Goal: Information Seeking & Learning: Learn about a topic

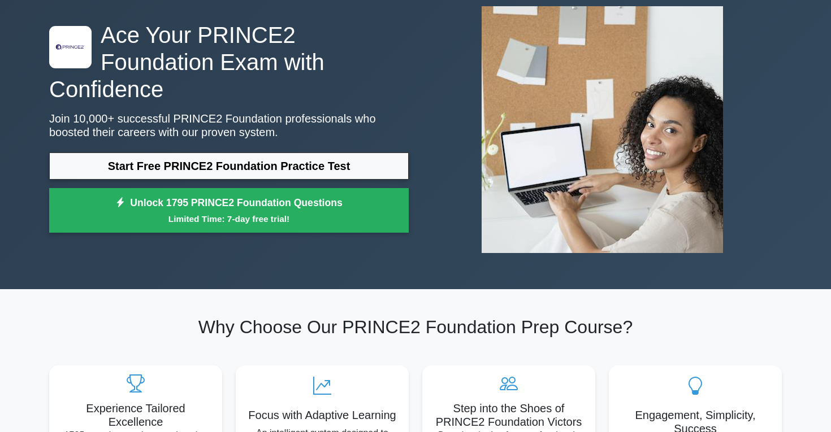
scroll to position [12, 0]
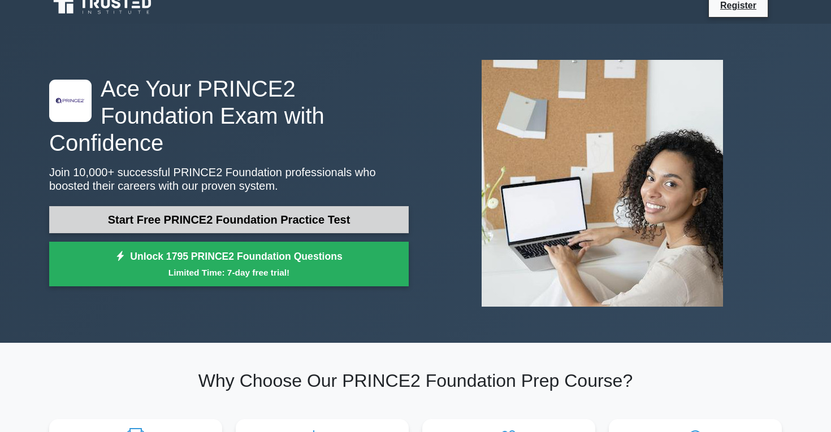
click at [174, 209] on link "Start Free PRINCE2 Foundation Practice Test" at bounding box center [228, 219] width 359 height 27
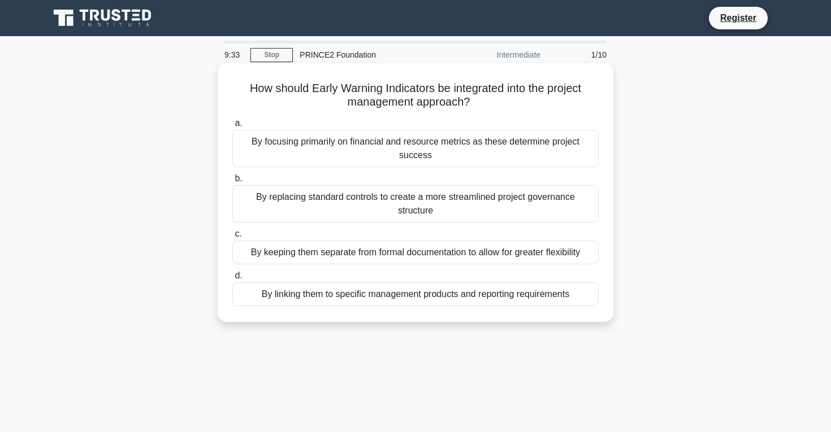
click at [383, 298] on div "By linking them to specific management products and reporting requirements" at bounding box center [415, 295] width 366 height 24
click at [232, 280] on input "d. By linking them to specific management products and reporting requirements" at bounding box center [232, 275] width 0 height 7
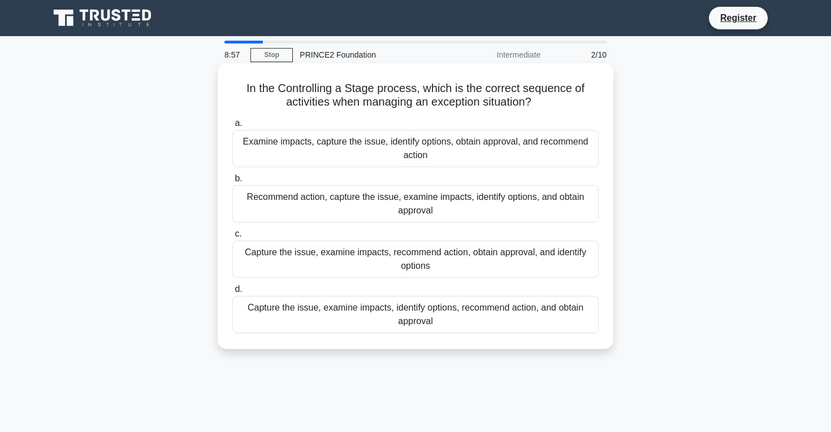
click at [443, 321] on div "Capture the issue, examine impacts, identify options, recommend action, and obt…" at bounding box center [415, 314] width 366 height 37
click at [232, 293] on input "d. Capture the issue, examine impacts, identify options, recommend action, and …" at bounding box center [232, 289] width 0 height 7
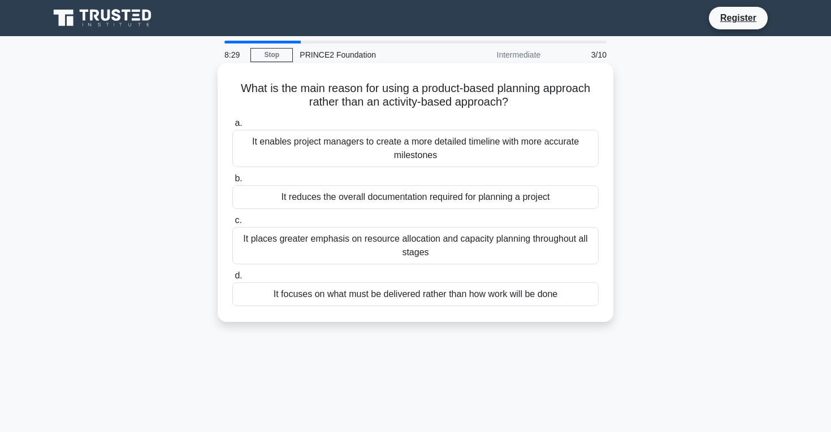
click at [398, 294] on div "It focuses on what must be delivered rather than how work will be done" at bounding box center [415, 295] width 366 height 24
click at [232, 280] on input "d. It focuses on what must be delivered rather than how work will be done" at bounding box center [232, 275] width 0 height 7
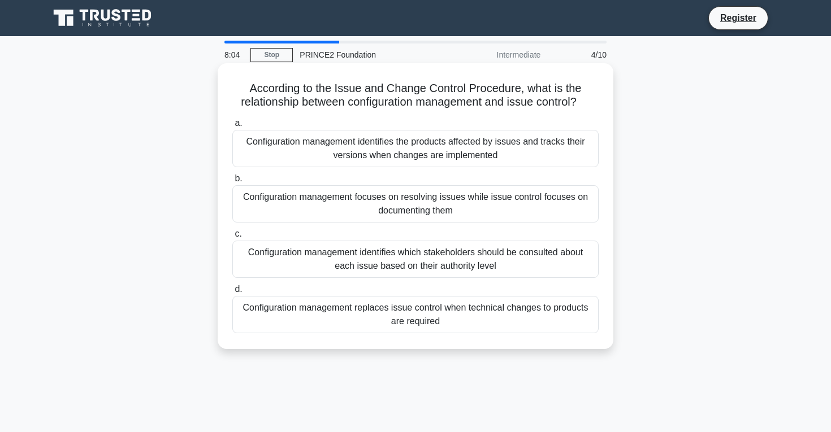
click at [443, 156] on div "Configuration management identifies the products affected by issues and tracks …" at bounding box center [415, 148] width 366 height 37
click at [232, 127] on input "a. Configuration management identifies the products affected by issues and trac…" at bounding box center [232, 123] width 0 height 7
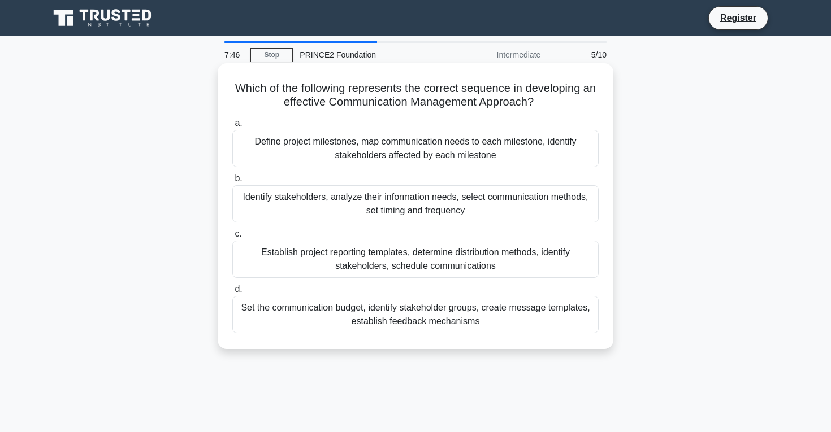
click at [436, 204] on div "Identify stakeholders, analyze their information needs, select communication me…" at bounding box center [415, 203] width 366 height 37
click at [232, 183] on input "b. Identify stakeholders, analyze their information needs, select communication…" at bounding box center [232, 178] width 0 height 7
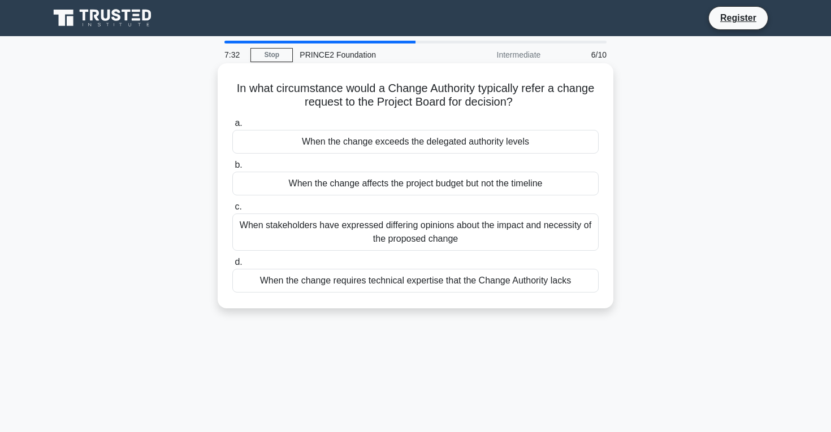
click at [444, 144] on div "When the change exceeds the delegated authority levels" at bounding box center [415, 142] width 366 height 24
click at [232, 127] on input "a. When the change exceeds the delegated authority levels" at bounding box center [232, 123] width 0 height 7
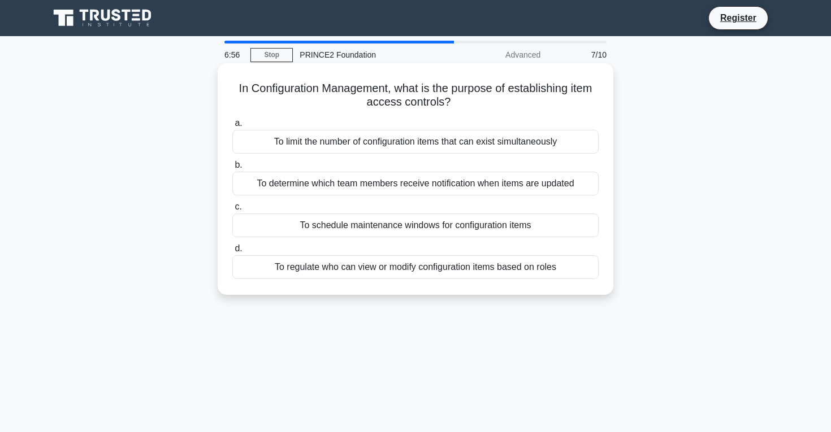
click at [431, 222] on div "To schedule maintenance windows for configuration items" at bounding box center [415, 226] width 366 height 24
click at [232, 211] on input "c. To schedule maintenance windows for configuration items" at bounding box center [232, 206] width 0 height 7
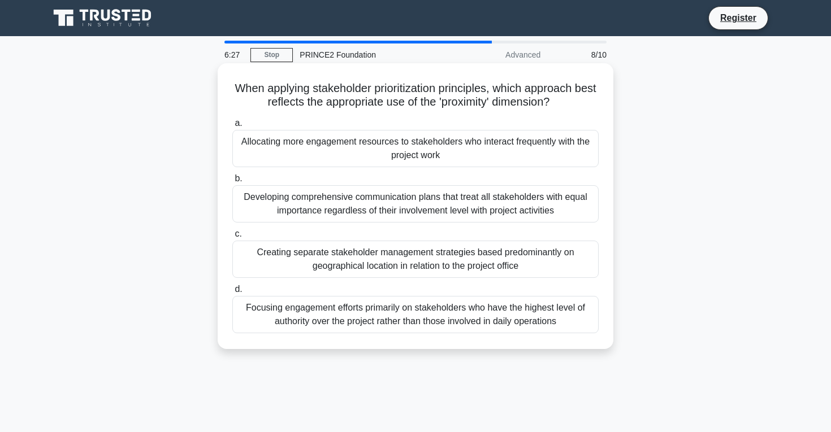
click at [430, 199] on div "Developing comprehensive communication plans that treat all stakeholders with e…" at bounding box center [415, 203] width 366 height 37
click at [232, 183] on input "b. Developing comprehensive communication plans that treat all stakeholders wit…" at bounding box center [232, 178] width 0 height 7
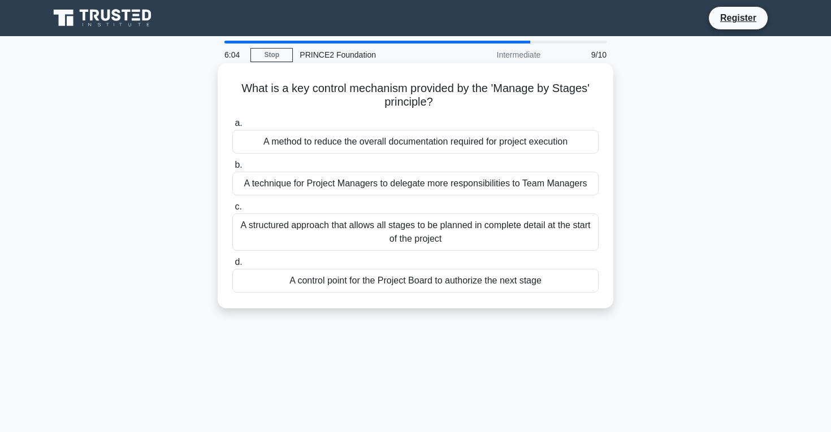
click at [422, 233] on div "A structured approach that allows all stages to be planned in complete detail a…" at bounding box center [415, 232] width 366 height 37
click at [232, 211] on input "c. A structured approach that allows all stages to be planned in complete detai…" at bounding box center [232, 206] width 0 height 7
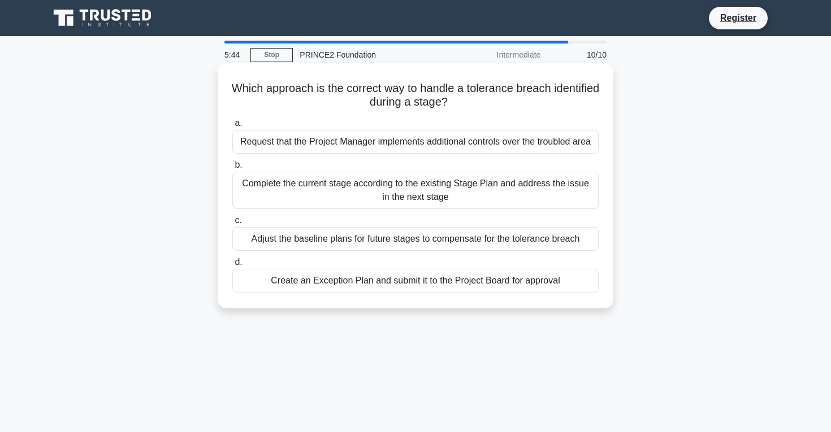
click at [410, 281] on div "Create an Exception Plan and submit it to the Project Board for approval" at bounding box center [415, 281] width 366 height 24
click at [232, 266] on input "d. Create an Exception Plan and submit it to the Project Board for approval" at bounding box center [232, 262] width 0 height 7
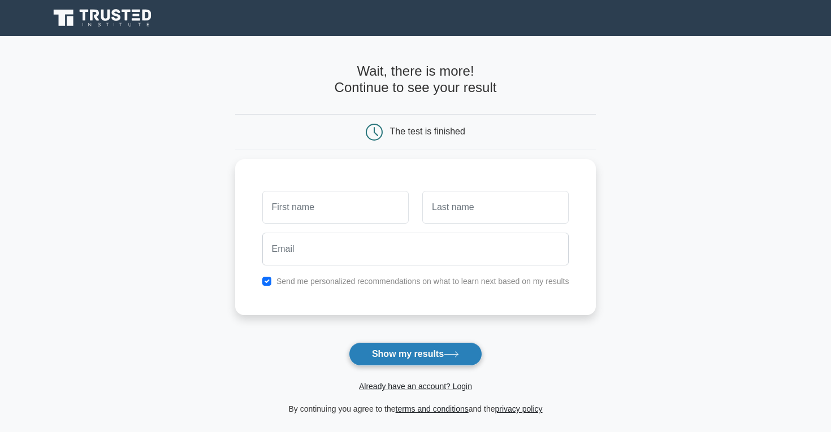
click at [408, 354] on button "Show my results" at bounding box center [415, 355] width 133 height 24
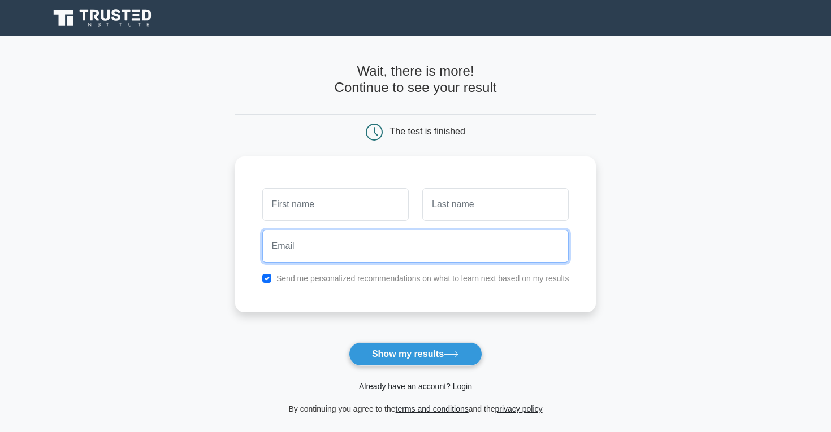
click at [437, 255] on input "email" at bounding box center [415, 246] width 307 height 33
type input "dadioyinusa@gmail.com"
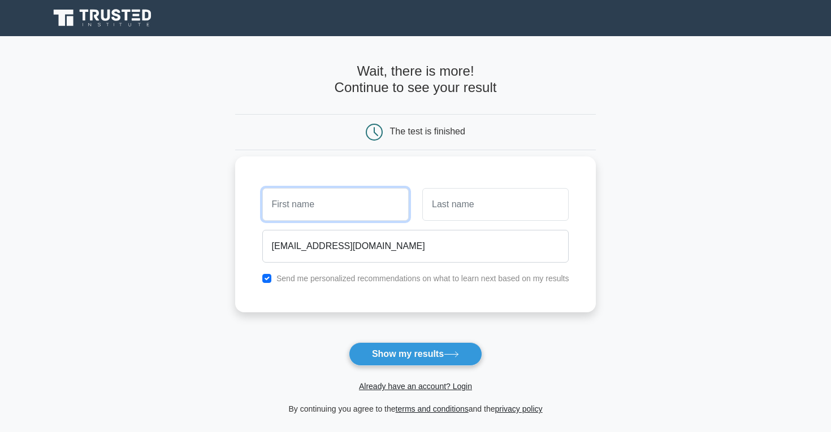
click at [371, 215] on input "text" at bounding box center [335, 204] width 146 height 33
type input "Oluwafunmibi"
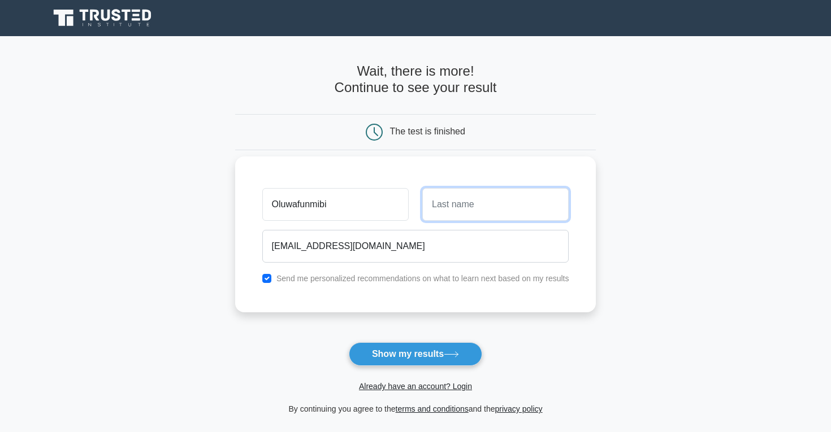
click at [434, 214] on input "text" at bounding box center [495, 204] width 146 height 33
type input "Adio-Yinusa"
click at [268, 276] on input "checkbox" at bounding box center [266, 278] width 9 height 9
checkbox input "false"
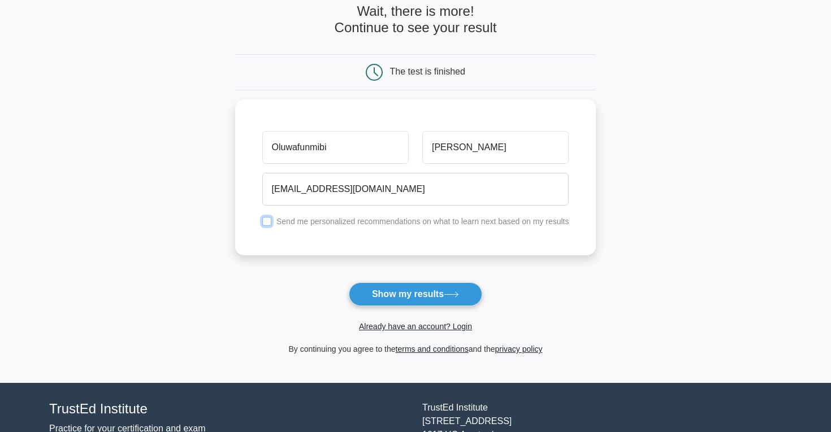
scroll to position [85, 0]
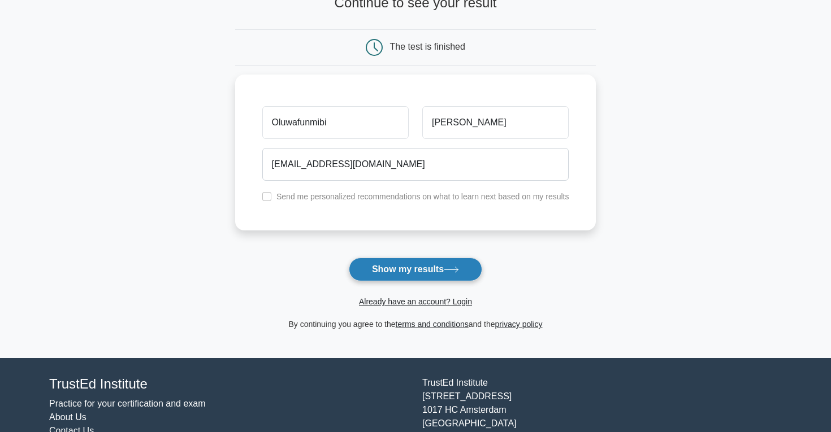
click at [405, 280] on button "Show my results" at bounding box center [415, 270] width 133 height 24
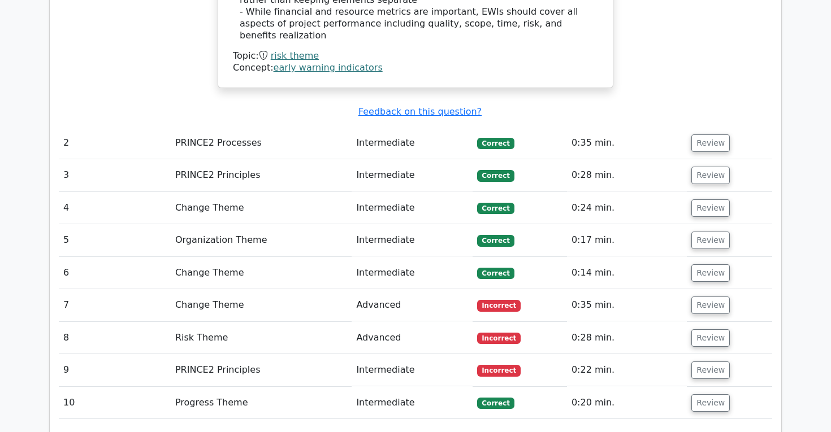
scroll to position [1429, 0]
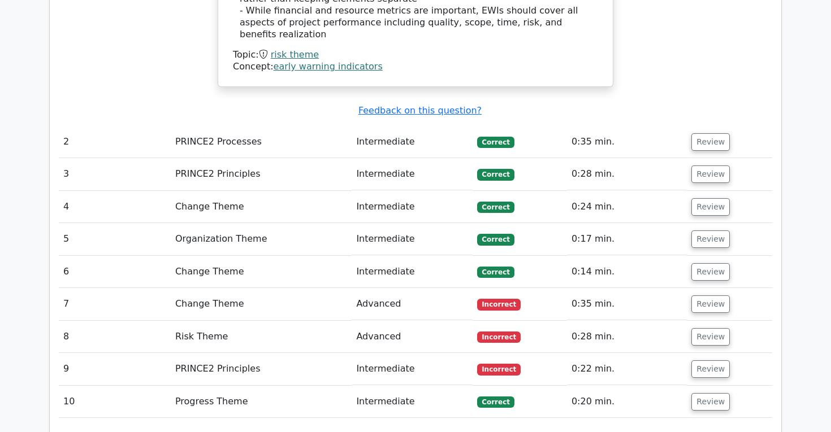
click at [665, 288] on td "0:35 min." at bounding box center [627, 304] width 120 height 32
click at [705, 296] on button "Review" at bounding box center [710, 305] width 38 height 18
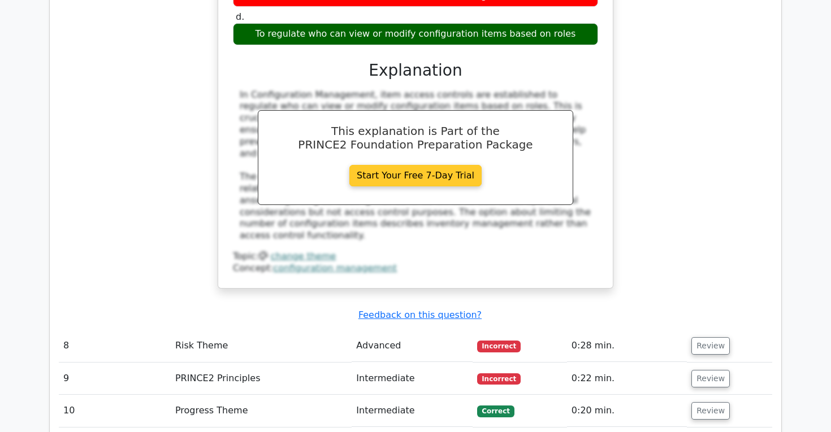
scroll to position [1927, 0]
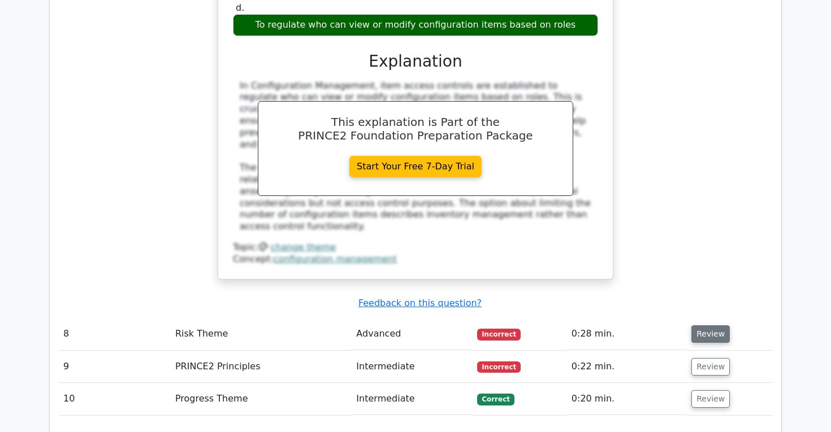
click at [710, 326] on button "Review" at bounding box center [710, 335] width 38 height 18
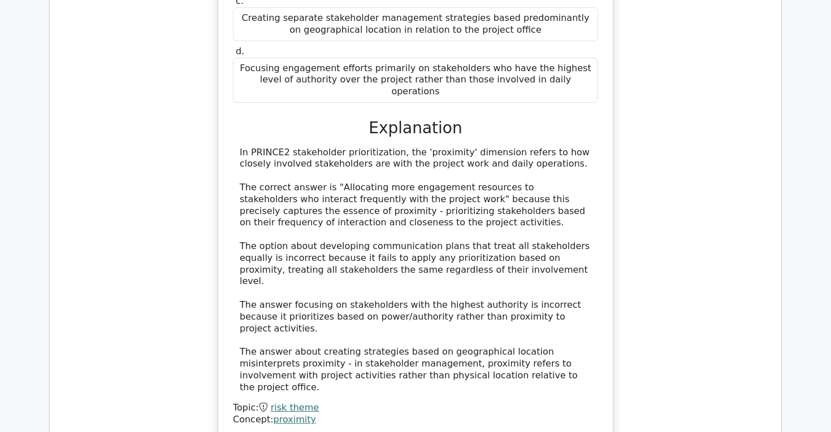
scroll to position [2611, 0]
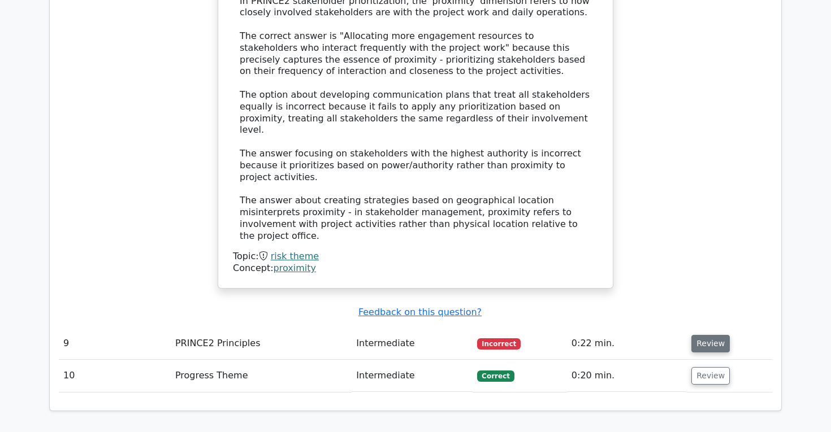
click at [700, 335] on button "Review" at bounding box center [710, 344] width 38 height 18
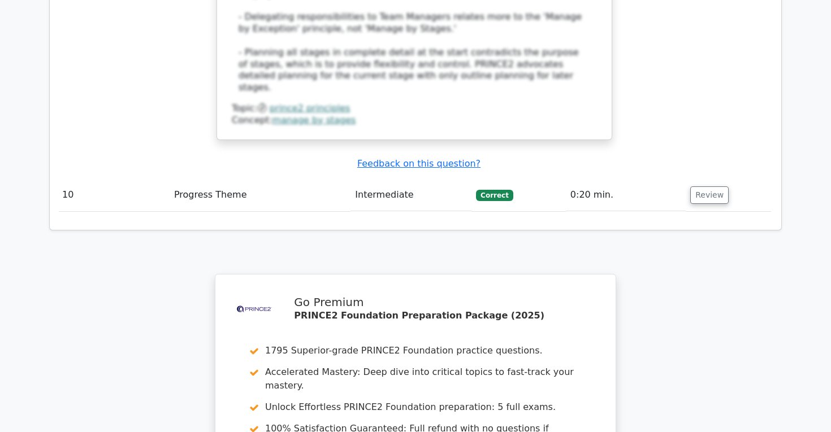
scroll to position [3429, 0]
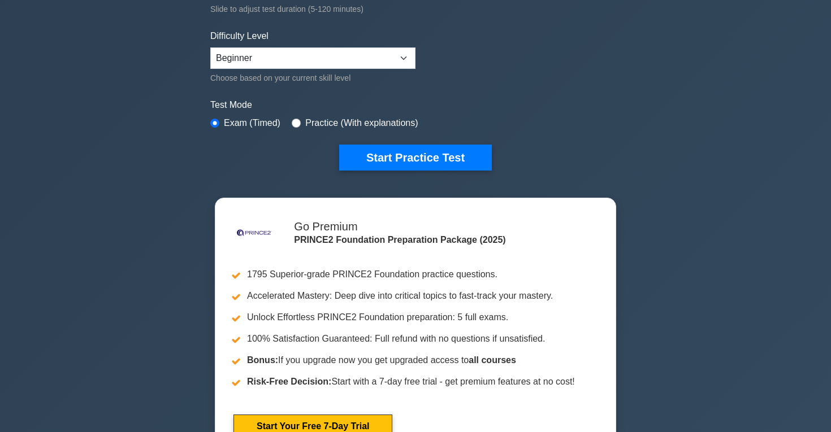
scroll to position [146, 0]
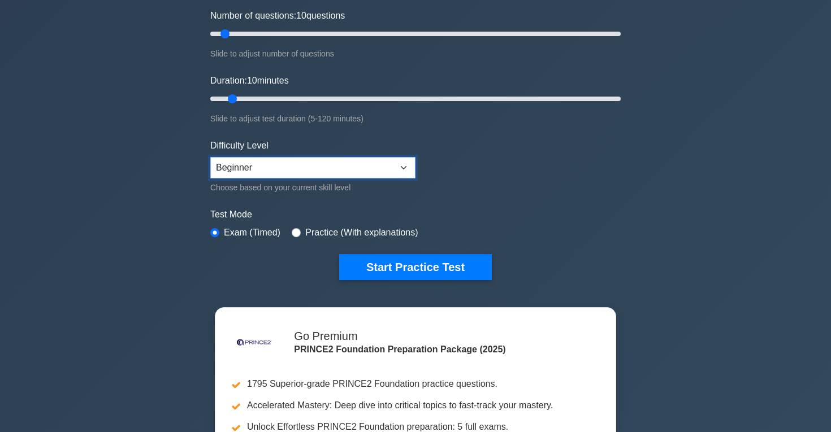
click at [406, 172] on select "Beginner Intermediate Expert" at bounding box center [312, 167] width 205 height 21
select select "intermediate"
click at [322, 228] on label "Practice (With explanations)" at bounding box center [361, 233] width 112 height 14
click at [320, 230] on label "Practice (With explanations)" at bounding box center [361, 233] width 112 height 14
click at [301, 234] on div "Practice (With explanations)" at bounding box center [355, 233] width 126 height 14
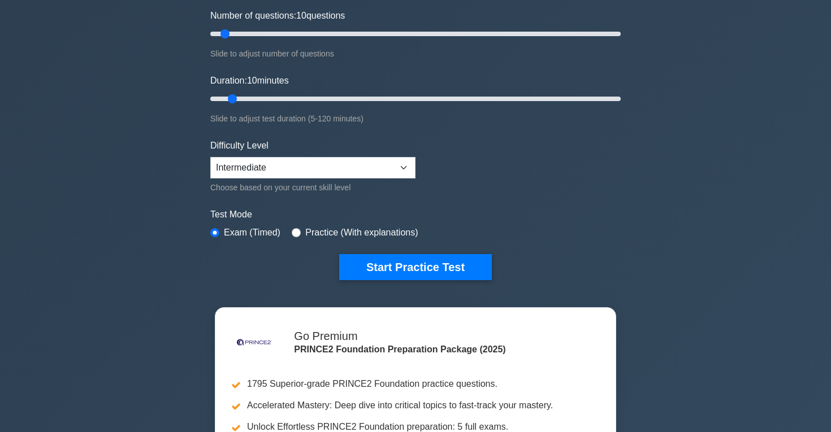
click at [301, 234] on div "Practice (With explanations)" at bounding box center [355, 233] width 126 height 14
click at [297, 233] on input "radio" at bounding box center [296, 232] width 9 height 9
radio input "true"
click at [213, 233] on input "radio" at bounding box center [214, 232] width 9 height 9
radio input "true"
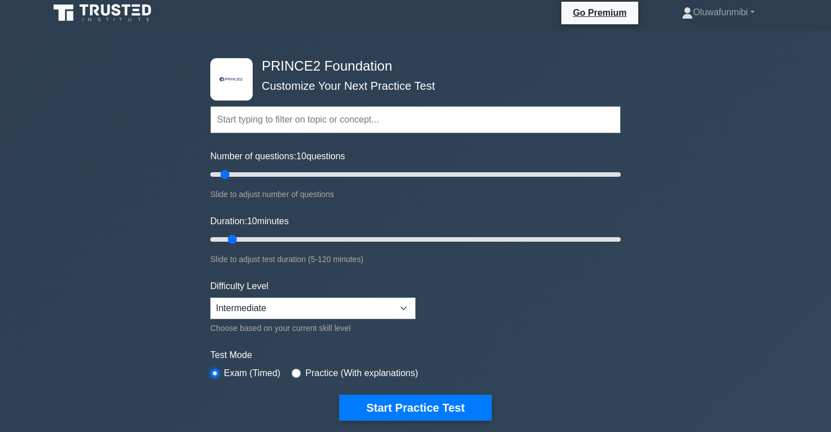
scroll to position [3, 0]
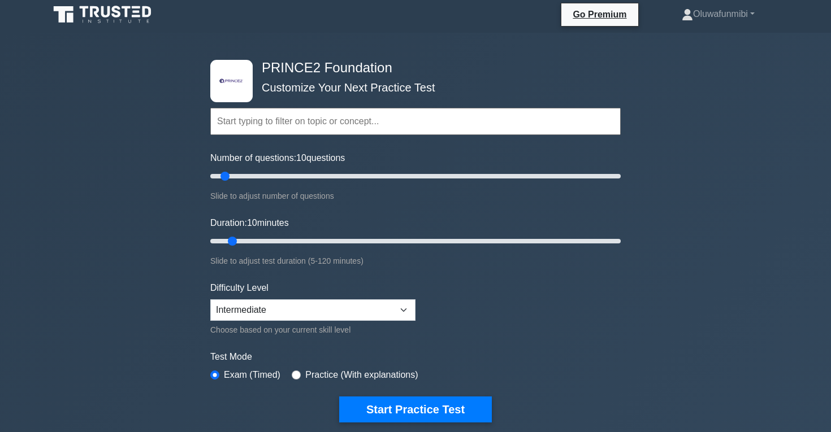
click at [267, 112] on input "text" at bounding box center [415, 121] width 410 height 27
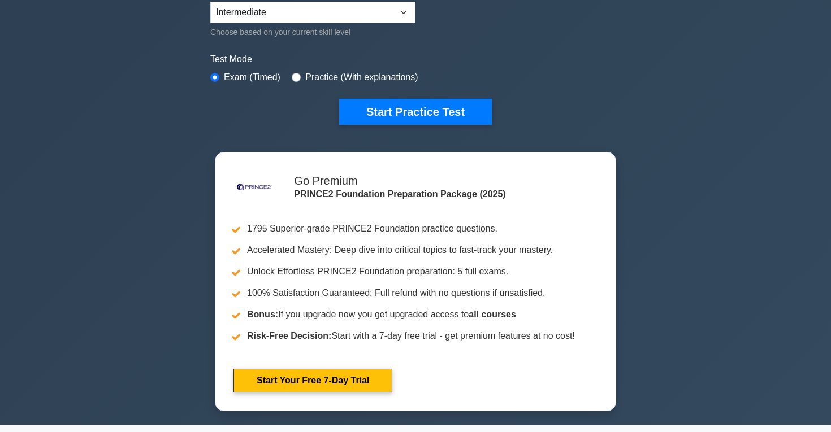
scroll to position [354, 0]
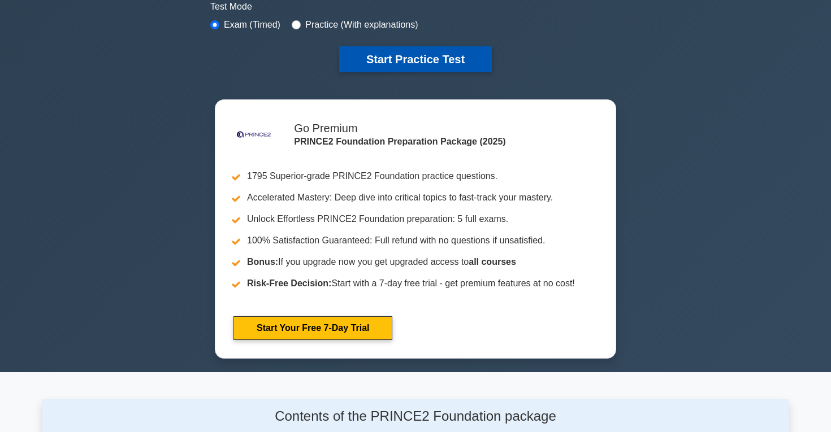
click at [400, 58] on button "Start Practice Test" at bounding box center [415, 59] width 153 height 26
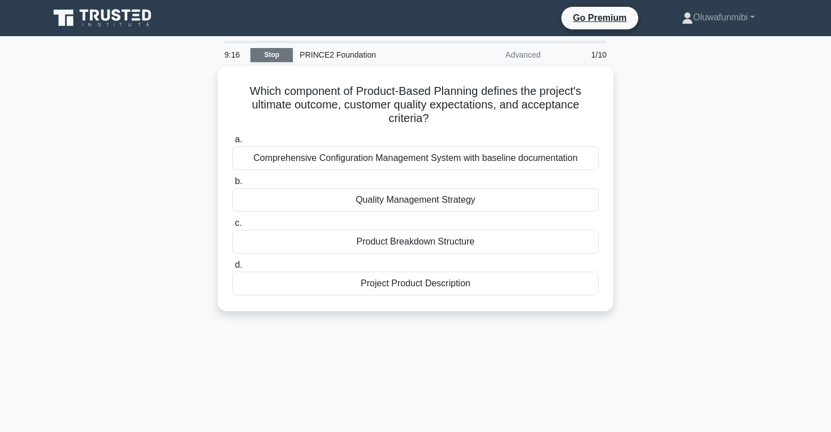
click at [281, 57] on link "Stop" at bounding box center [271, 55] width 42 height 14
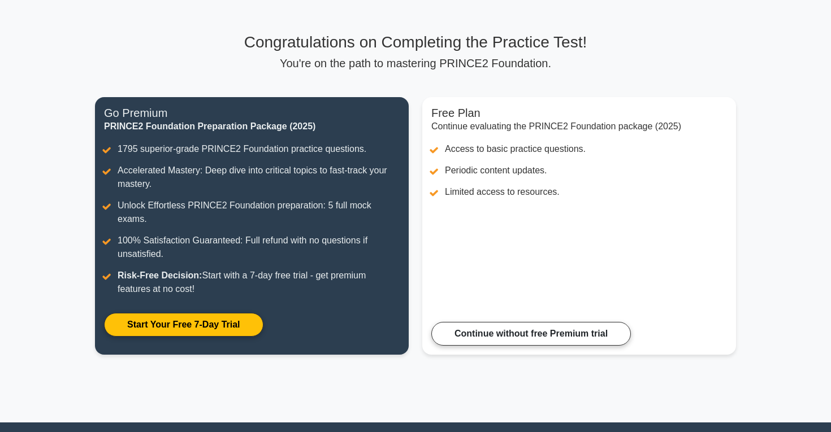
scroll to position [60, 0]
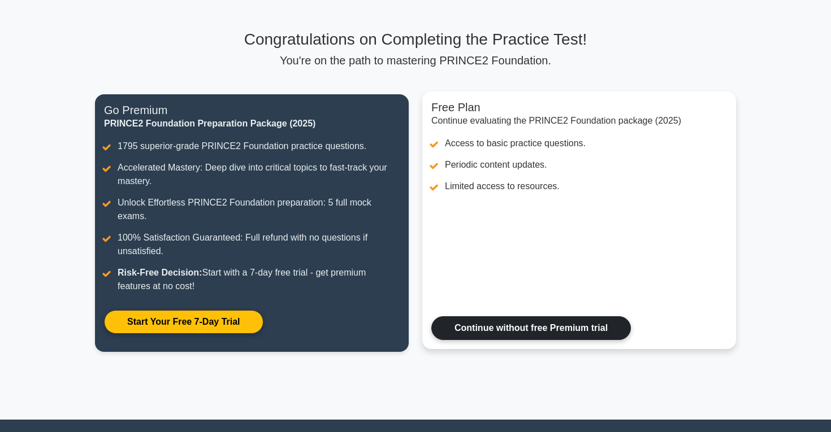
click at [485, 317] on link "Continue without free Premium trial" at bounding box center [531, 329] width 200 height 24
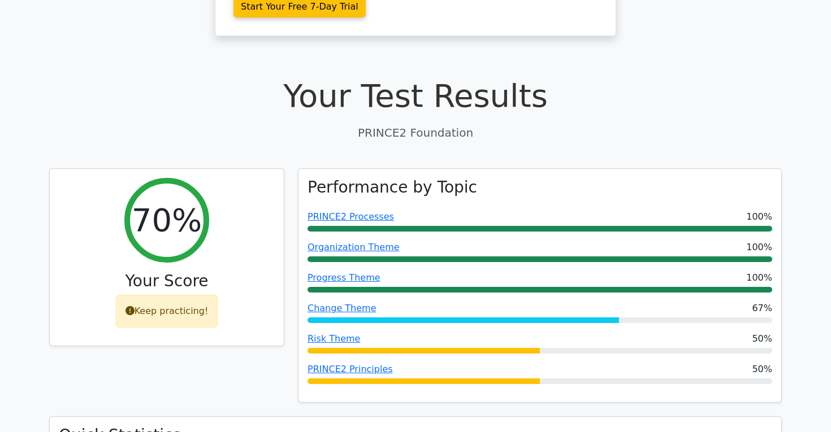
scroll to position [308, 0]
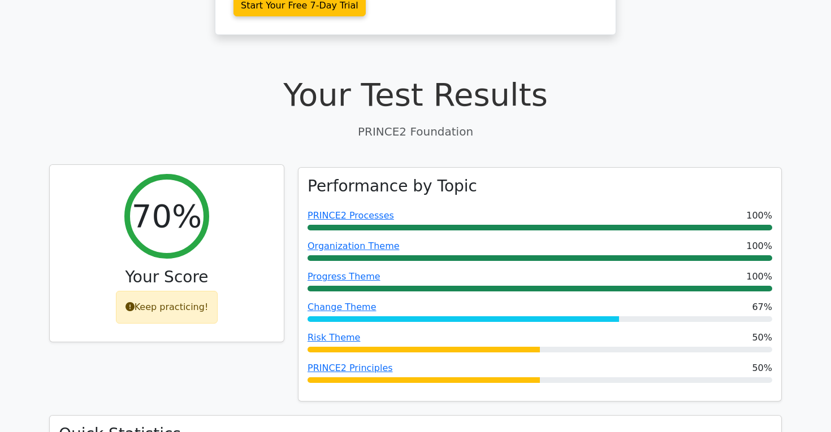
click at [184, 291] on div "Keep practicing!" at bounding box center [167, 307] width 102 height 33
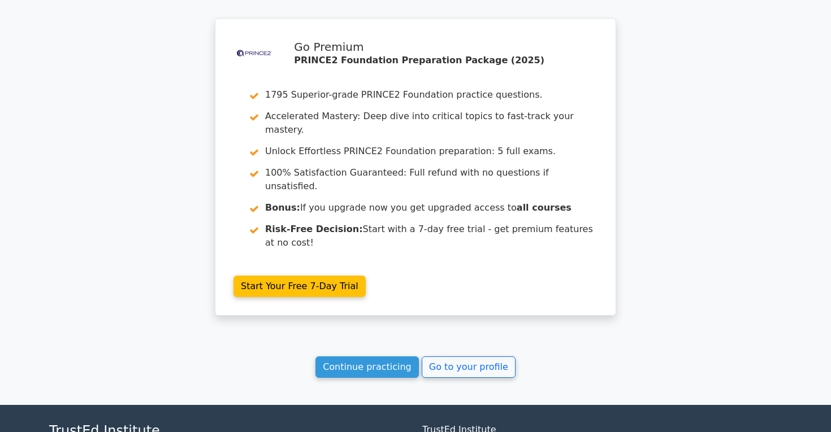
scroll to position [1892, 0]
click at [350, 356] on link "Continue practicing" at bounding box center [366, 366] width 103 height 21
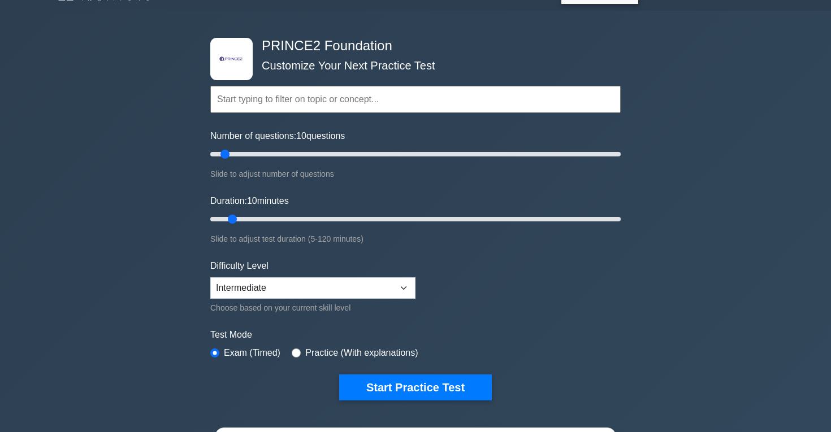
scroll to position [28, 0]
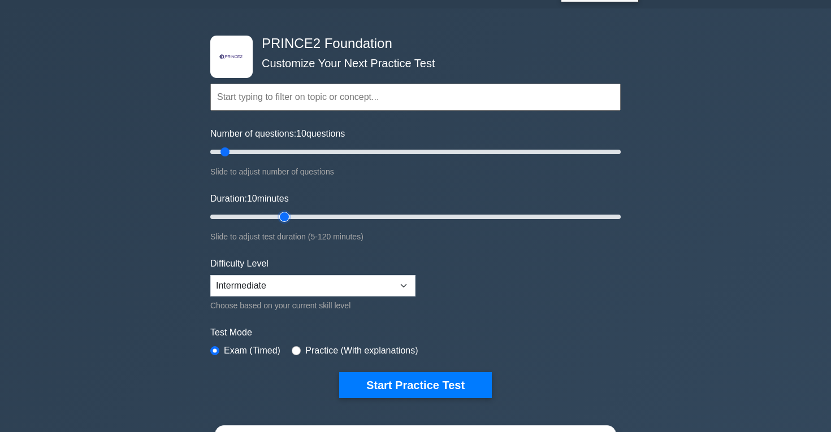
type input "25"
click at [283, 215] on input "Duration: 10 minutes" at bounding box center [415, 217] width 410 height 14
click at [276, 214] on input "Duration: 25 minutes" at bounding box center [415, 217] width 410 height 14
type input "30"
click at [266, 151] on input "Number of questions: 10 questions" at bounding box center [415, 152] width 410 height 14
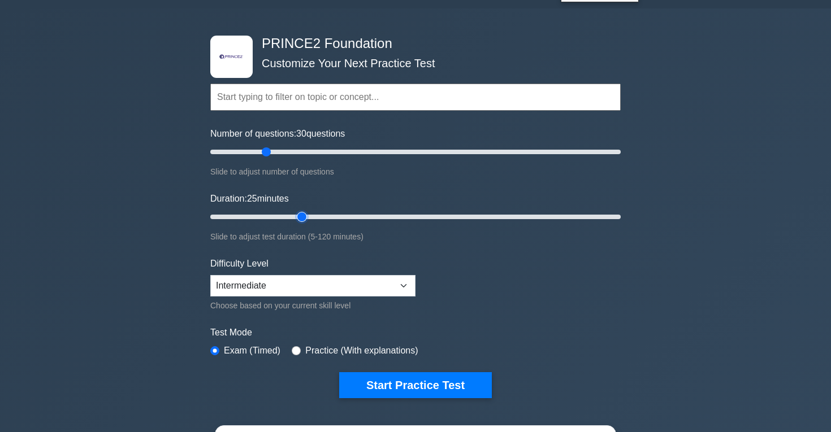
type input "30"
click at [304, 215] on input "Duration: 25 minutes" at bounding box center [415, 217] width 410 height 14
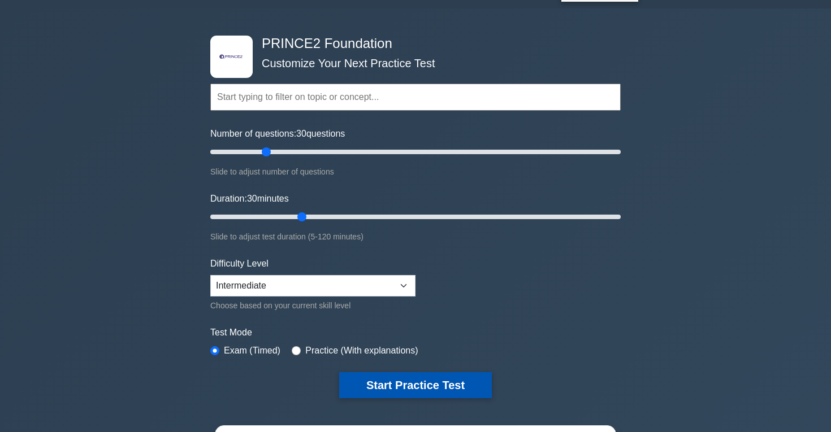
click at [361, 379] on button "Start Practice Test" at bounding box center [415, 385] width 153 height 26
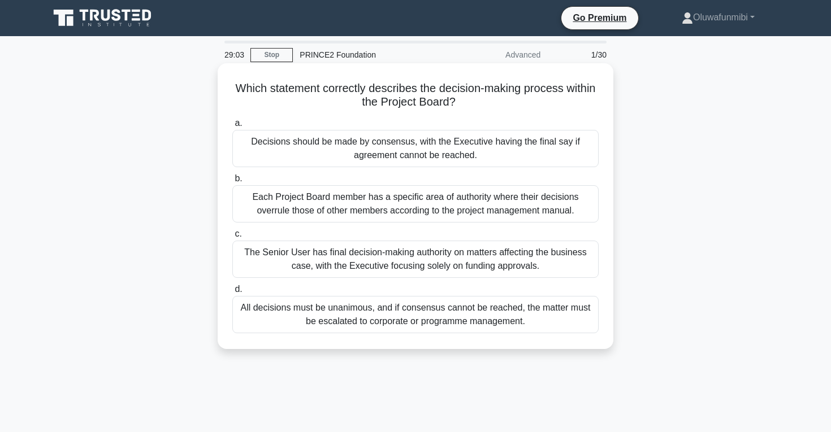
click at [411, 324] on div "All decisions must be unanimous, and if consensus cannot be reached, the matter…" at bounding box center [415, 314] width 366 height 37
click at [232, 293] on input "d. All decisions must be unanimous, and if consensus cannot be reached, the mat…" at bounding box center [232, 289] width 0 height 7
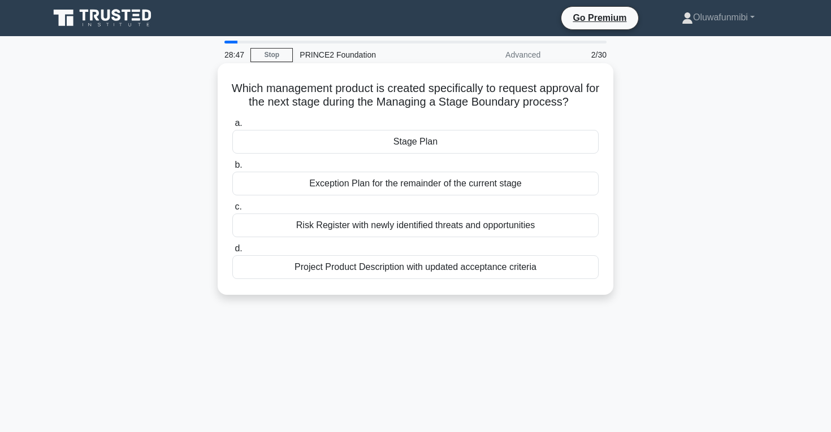
click at [442, 144] on div "Stage Plan" at bounding box center [415, 142] width 366 height 24
click at [232, 127] on input "a. Stage Plan" at bounding box center [232, 123] width 0 height 7
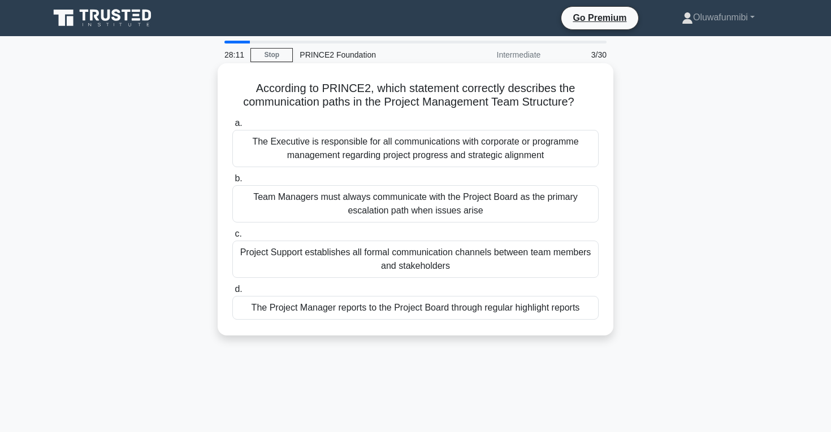
click at [409, 309] on div "The Project Manager reports to the Project Board through regular highlight repo…" at bounding box center [415, 308] width 366 height 24
click at [232, 293] on input "d. The Project Manager reports to the Project Board through regular highlight r…" at bounding box center [232, 289] width 0 height 7
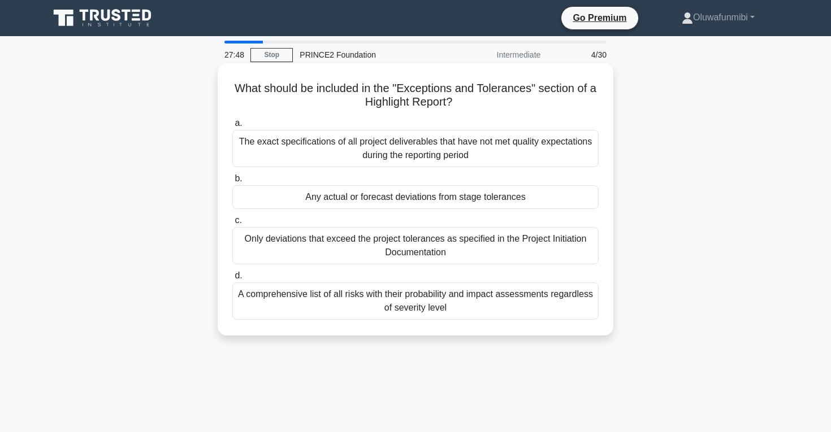
click at [417, 240] on div "Only deviations that exceed the project tolerances as specified in the Project …" at bounding box center [415, 245] width 366 height 37
click at [232, 224] on input "c. Only deviations that exceed the project tolerances as specified in the Proje…" at bounding box center [232, 220] width 0 height 7
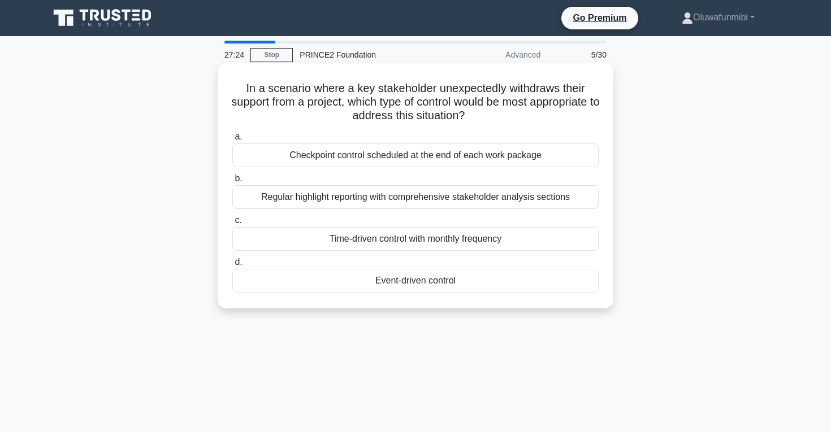
click at [314, 289] on div "Event-driven control" at bounding box center [415, 281] width 366 height 24
click at [232, 266] on input "d. Event-driven control" at bounding box center [232, 262] width 0 height 7
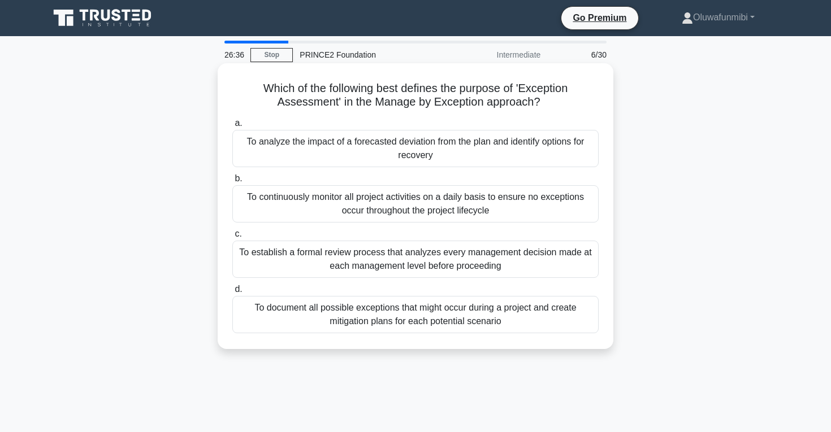
click at [427, 266] on div "To establish a formal review process that analyzes every management decision ma…" at bounding box center [415, 259] width 366 height 37
click at [232, 238] on input "c. To establish a formal review process that analyzes every management decision…" at bounding box center [232, 234] width 0 height 7
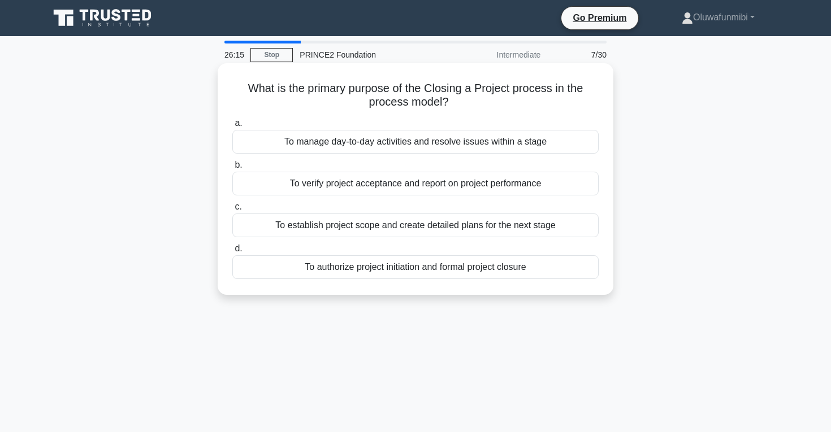
click at [421, 189] on div "To verify project acceptance and report on project performance" at bounding box center [415, 184] width 366 height 24
click at [232, 169] on input "b. To verify project acceptance and report on project performance" at bounding box center [232, 165] width 0 height 7
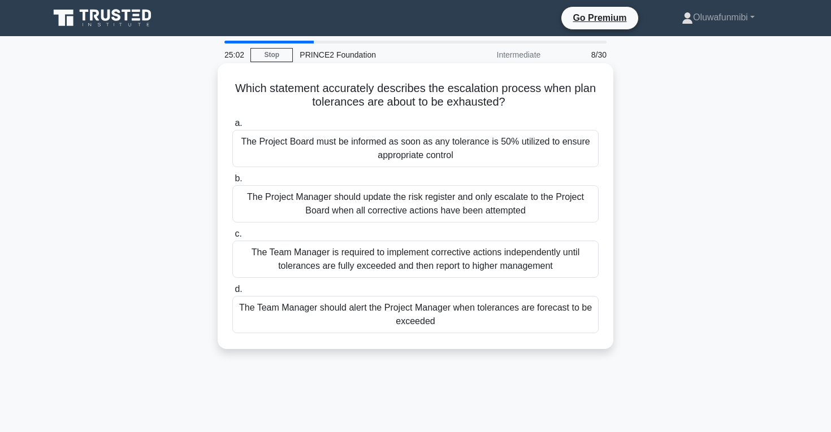
click at [409, 197] on div "The Project Manager should update the risk register and only escalate to the Pr…" at bounding box center [415, 203] width 366 height 37
click at [232, 183] on input "b. The Project Manager should update the risk register and only escalate to the…" at bounding box center [232, 178] width 0 height 7
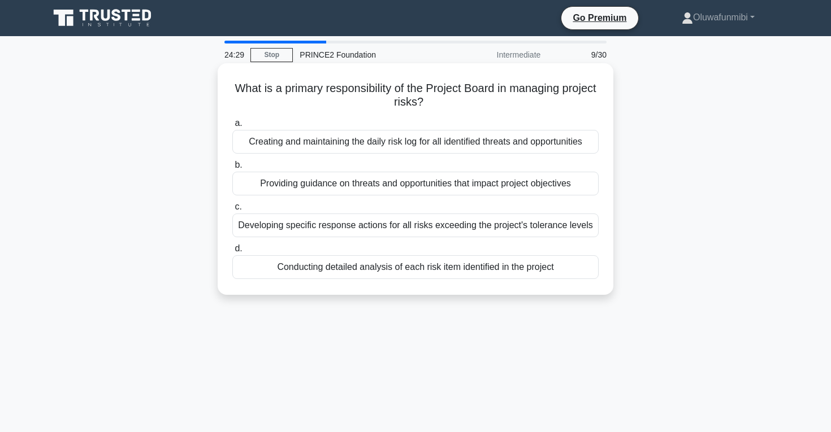
click at [394, 229] on div "Developing specific response actions for all risks exceeding the project's tole…" at bounding box center [415, 226] width 366 height 24
click at [232, 211] on input "c. Developing specific response actions for all risks exceeding the project's t…" at bounding box center [232, 206] width 0 height 7
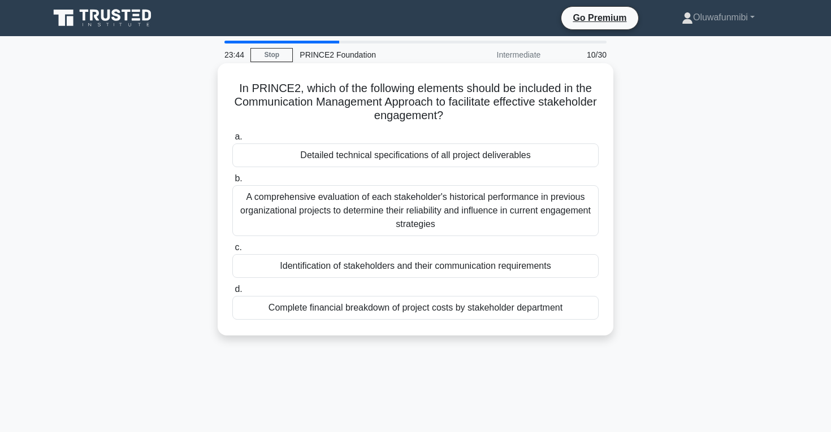
click at [384, 267] on div "Identification of stakeholders and their communication requirements" at bounding box center [415, 266] width 366 height 24
click at [232, 252] on input "c. Identification of stakeholders and their communication requirements" at bounding box center [232, 247] width 0 height 7
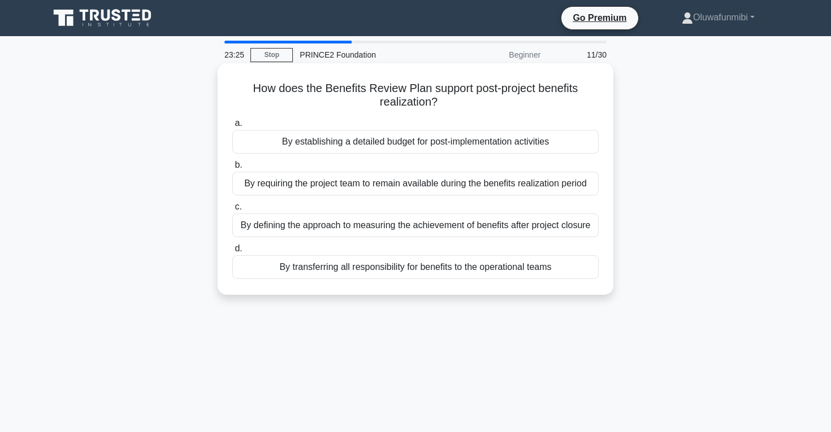
click at [381, 230] on div "By defining the approach to measuring the achievement of benefits after project…" at bounding box center [415, 226] width 366 height 24
click at [232, 211] on input "c. By defining the approach to measuring the achievement of benefits after proj…" at bounding box center [232, 206] width 0 height 7
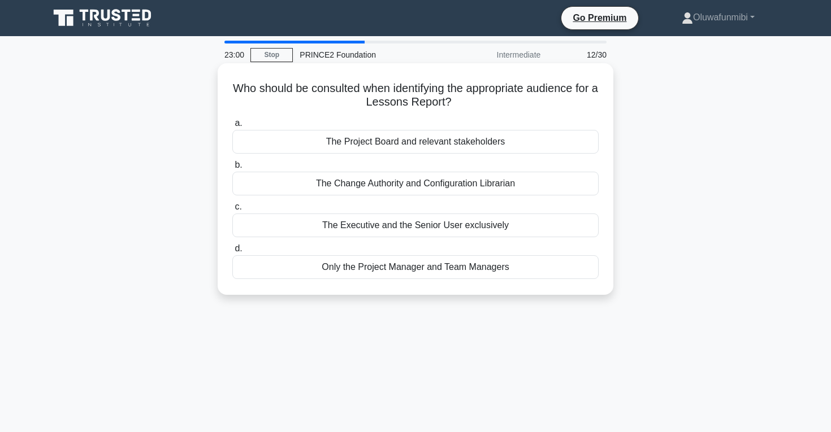
click at [412, 141] on div "The Project Board and relevant stakeholders" at bounding box center [415, 142] width 366 height 24
click at [232, 127] on input "a. The Project Board and relevant stakeholders" at bounding box center [232, 123] width 0 height 7
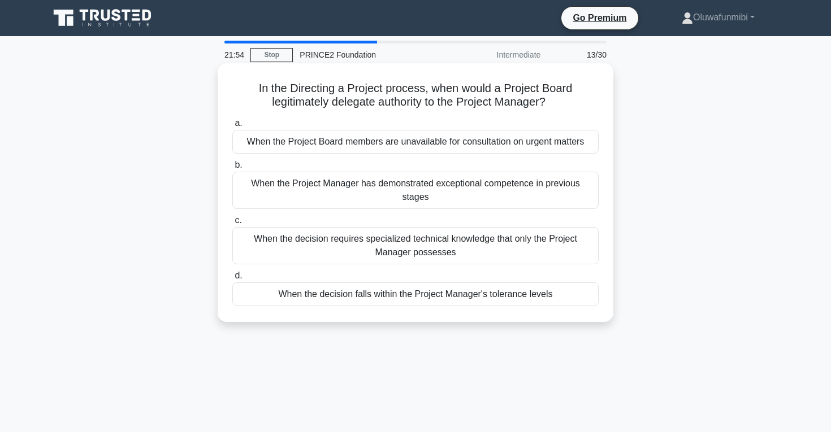
click at [412, 148] on div "When the Project Board members are unavailable for consultation on urgent matte…" at bounding box center [415, 142] width 366 height 24
click at [232, 127] on input "a. When the Project Board members are unavailable for consultation on urgent ma…" at bounding box center [232, 123] width 0 height 7
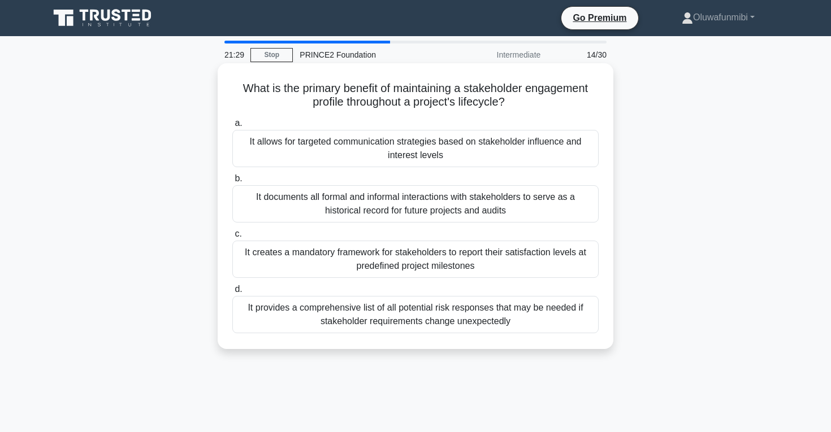
click at [399, 263] on div "It creates a mandatory framework for stakeholders to report their satisfaction …" at bounding box center [415, 259] width 366 height 37
click at [232, 238] on input "c. It creates a mandatory framework for stakeholders to report their satisfacti…" at bounding box center [232, 234] width 0 height 7
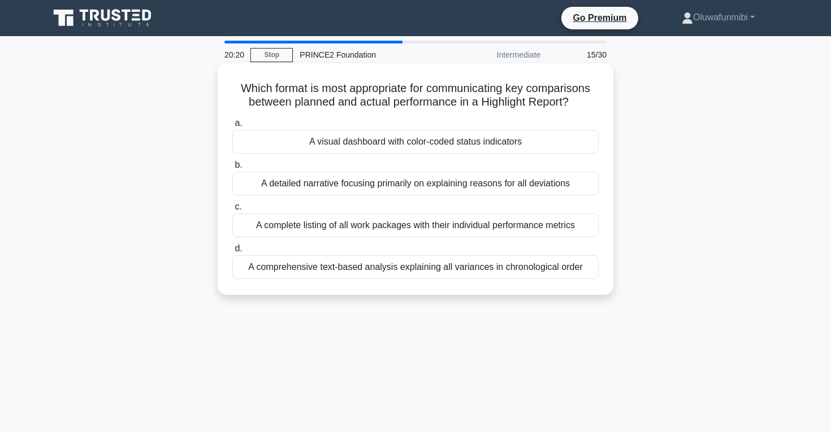
click at [395, 229] on div "A complete listing of all work packages with their individual performance metri…" at bounding box center [415, 226] width 366 height 24
click at [232, 211] on input "c. A complete listing of all work packages with their individual performance me…" at bounding box center [232, 206] width 0 height 7
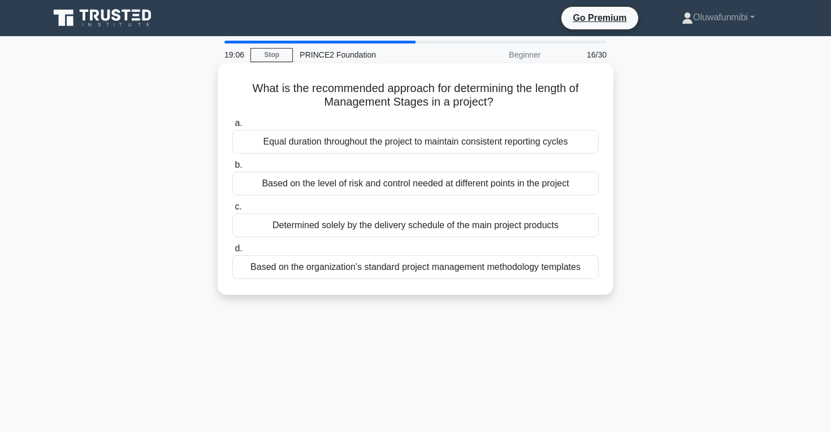
click at [378, 228] on div "Determined solely by the delivery schedule of the main project products" at bounding box center [415, 226] width 366 height 24
click at [232, 211] on input "c. Determined solely by the delivery schedule of the main project products" at bounding box center [232, 206] width 0 height 7
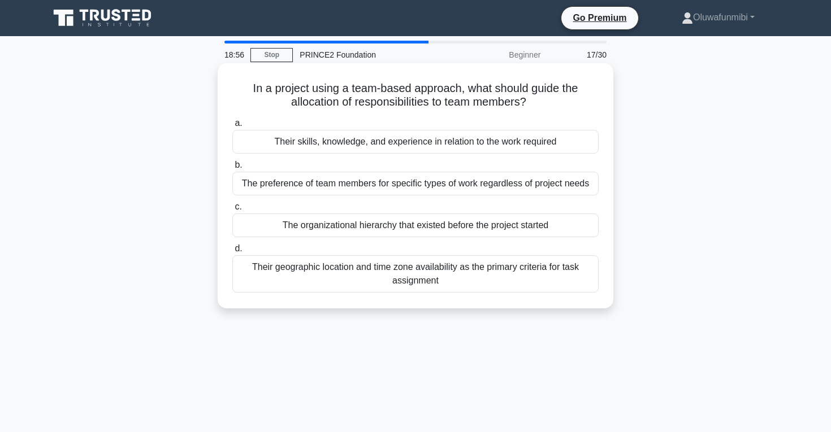
click at [405, 149] on div "Their skills, knowledge, and experience in relation to the work required" at bounding box center [415, 142] width 366 height 24
click at [232, 127] on input "a. Their skills, knowledge, and experience in relation to the work required" at bounding box center [232, 123] width 0 height 7
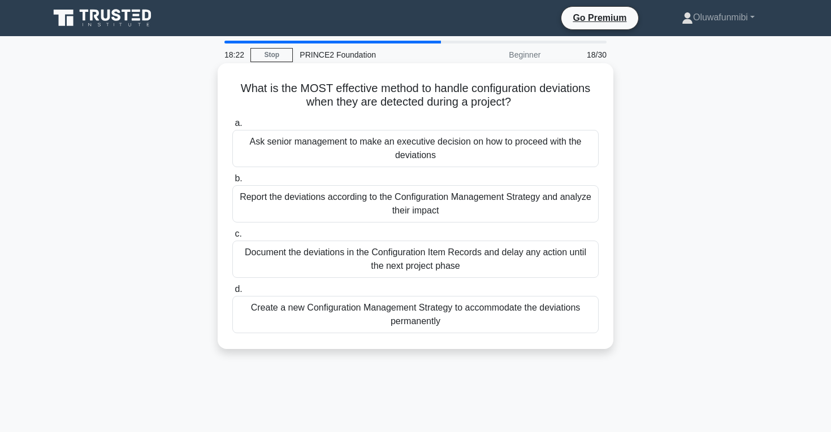
click at [385, 213] on div "Report the deviations according to the Configuration Management Strategy and an…" at bounding box center [415, 203] width 366 height 37
click at [232, 183] on input "b. Report the deviations according to the Configuration Management Strategy and…" at bounding box center [232, 178] width 0 height 7
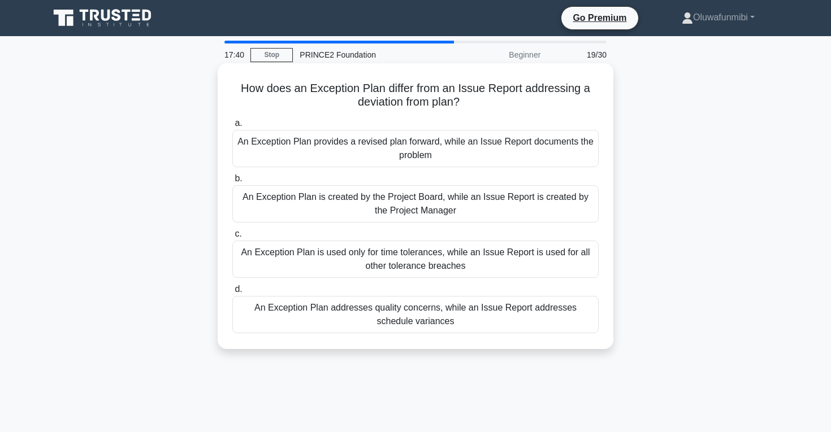
click at [395, 207] on div "An Exception Plan is created by the Project Board, while an Issue Report is cre…" at bounding box center [415, 203] width 366 height 37
click at [232, 183] on input "b. An Exception Plan is created by the Project Board, while an Issue Report is …" at bounding box center [232, 178] width 0 height 7
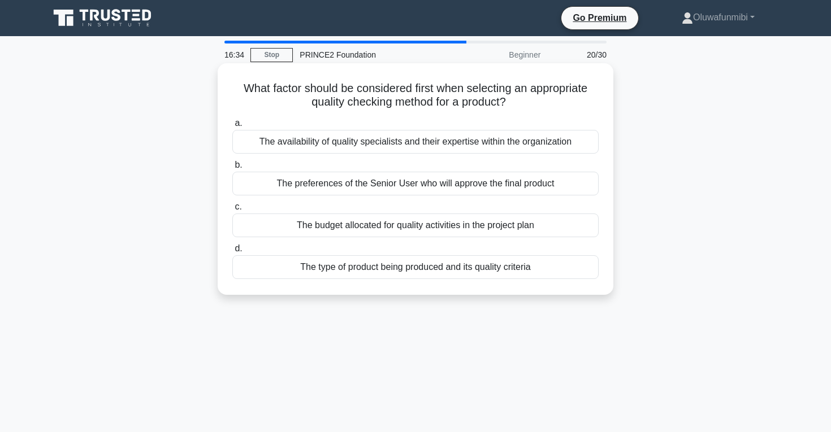
click at [396, 273] on div "The type of product being produced and its quality criteria" at bounding box center [415, 267] width 366 height 24
click at [232, 253] on input "d. The type of product being produced and its quality criteria" at bounding box center [232, 248] width 0 height 7
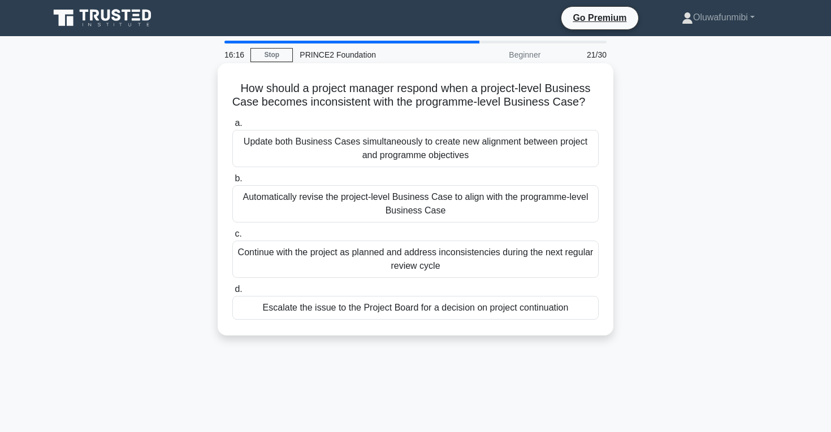
click at [401, 304] on div "Escalate the issue to the Project Board for a decision on project continuation" at bounding box center [415, 308] width 366 height 24
click at [232, 293] on input "d. Escalate the issue to the Project Board for a decision on project continuati…" at bounding box center [232, 289] width 0 height 7
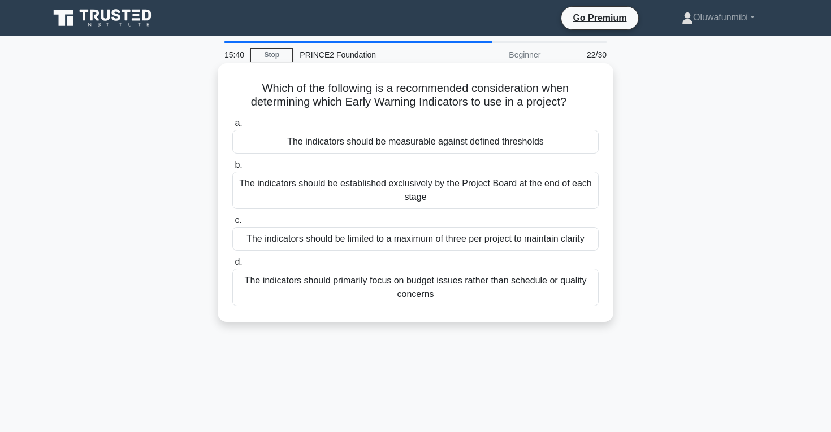
click at [432, 138] on div "The indicators should be measurable against defined thresholds" at bounding box center [415, 142] width 366 height 24
click at [232, 127] on input "a. The indicators should be measurable against defined thresholds" at bounding box center [232, 123] width 0 height 7
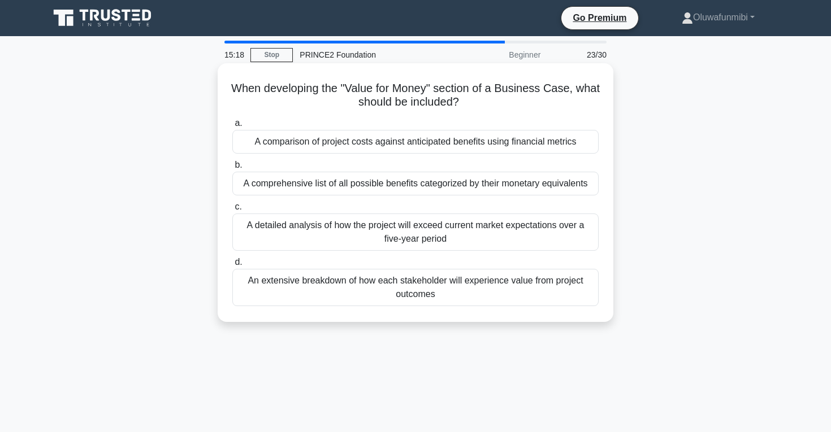
click at [433, 148] on div "A comparison of project costs against anticipated benefits using financial metr…" at bounding box center [415, 142] width 366 height 24
click at [232, 127] on input "a. A comparison of project costs against anticipated benefits using financial m…" at bounding box center [232, 123] width 0 height 7
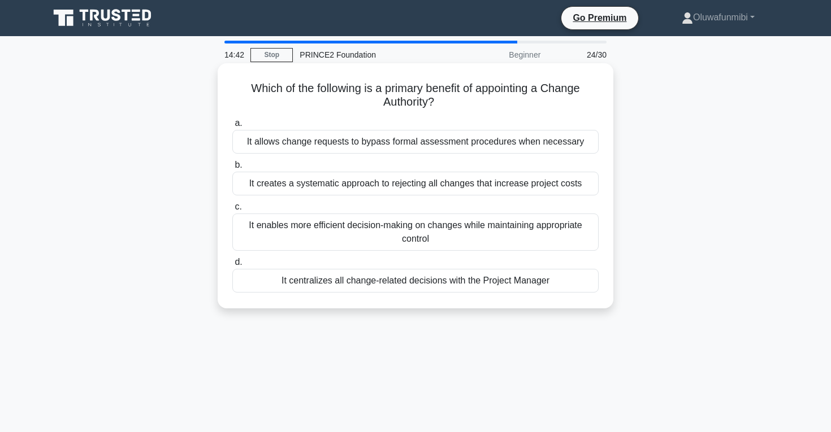
click at [452, 236] on div "It enables more efficient decision-making on changes while maintaining appropri…" at bounding box center [415, 232] width 366 height 37
click at [232, 211] on input "c. It enables more efficient decision-making on changes while maintaining appro…" at bounding box center [232, 206] width 0 height 7
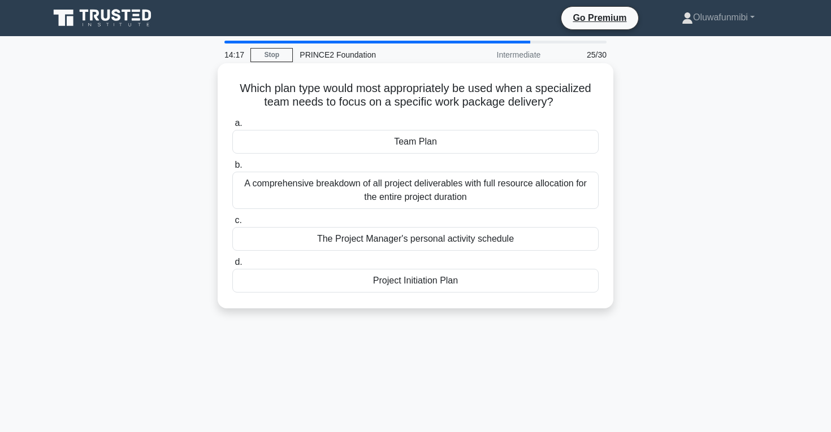
click at [463, 278] on div "Project Initiation Plan" at bounding box center [415, 281] width 366 height 24
click at [232, 266] on input "d. Project Initiation Plan" at bounding box center [232, 262] width 0 height 7
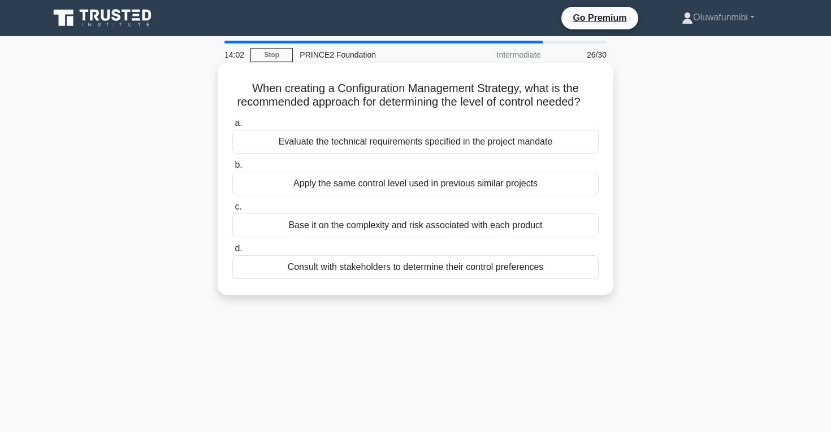
click at [492, 145] on div "Evaluate the technical requirements specified in the project mandate" at bounding box center [415, 142] width 366 height 24
click at [232, 127] on input "a. Evaluate the technical requirements specified in the project mandate" at bounding box center [232, 123] width 0 height 7
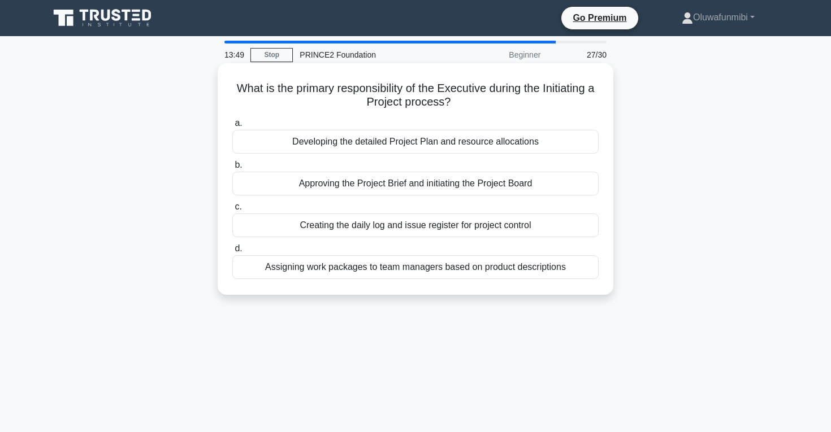
click at [487, 188] on div "Approving the Project Brief and initiating the Project Board" at bounding box center [415, 184] width 366 height 24
click at [232, 169] on input "b. Approving the Project Brief and initiating the Project Board" at bounding box center [232, 165] width 0 height 7
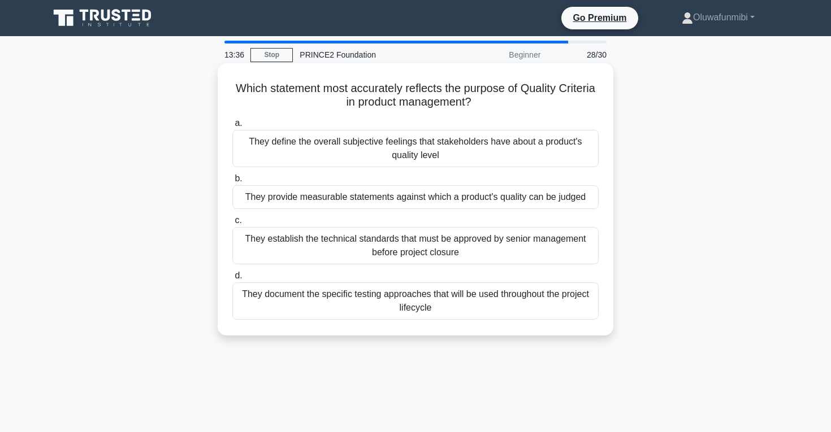
click at [481, 202] on div "They provide measurable statements against which a product's quality can be jud…" at bounding box center [415, 197] width 366 height 24
click at [232, 183] on input "b. They provide measurable statements against which a product's quality can be …" at bounding box center [232, 178] width 0 height 7
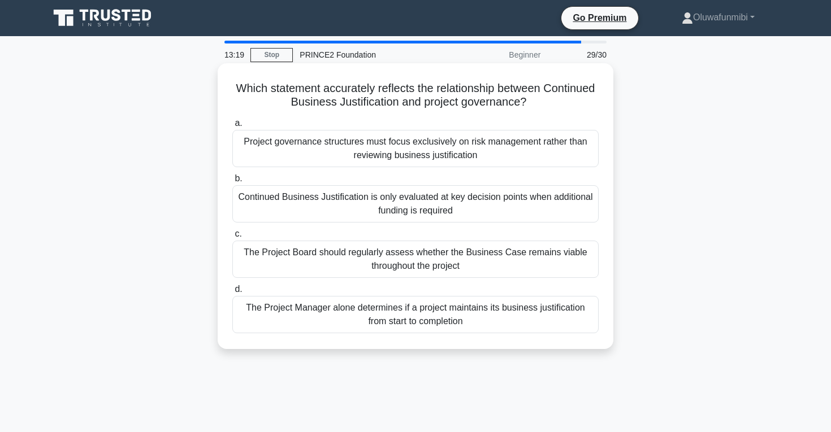
click at [475, 261] on div "The Project Board should regularly assess whether the Business Case remains via…" at bounding box center [415, 259] width 366 height 37
click at [232, 238] on input "c. The Project Board should regularly assess whether the Business Case remains …" at bounding box center [232, 234] width 0 height 7
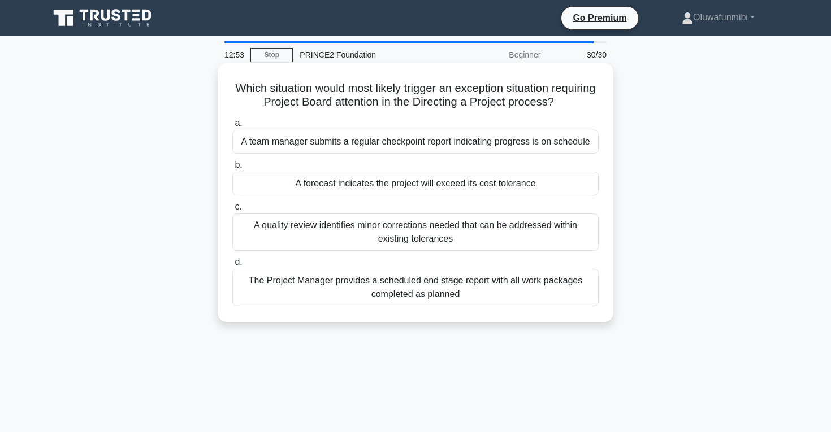
click at [479, 185] on div "A forecast indicates the project will exceed its cost tolerance" at bounding box center [415, 184] width 366 height 24
click at [232, 169] on input "b. A forecast indicates the project will exceed its cost tolerance" at bounding box center [232, 165] width 0 height 7
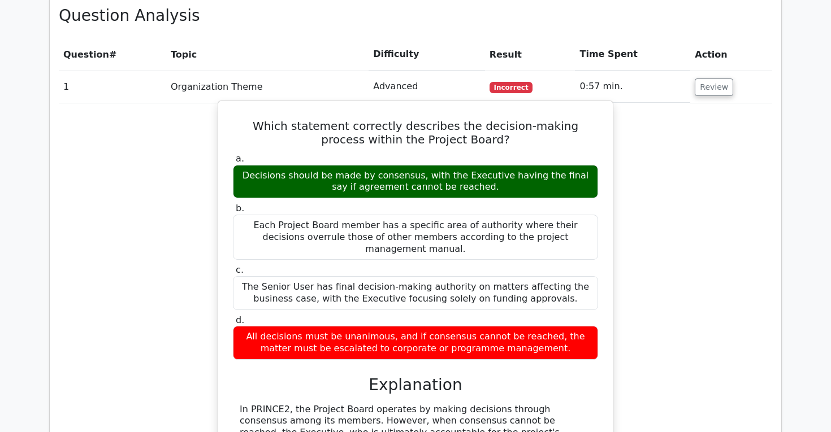
scroll to position [994, 0]
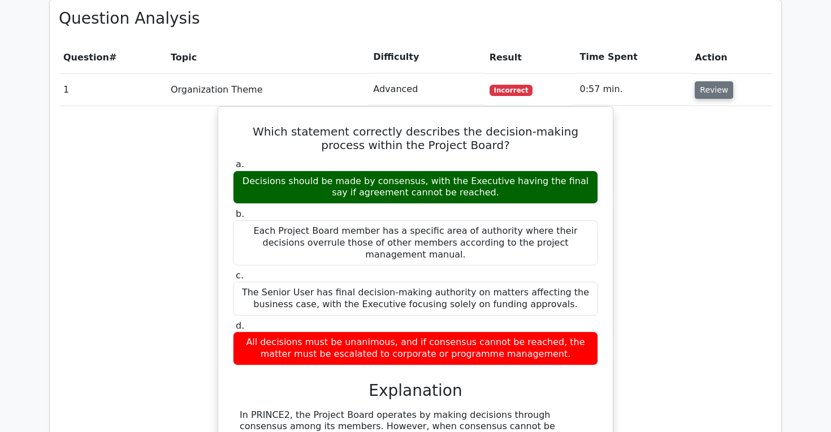
click at [705, 81] on button "Review" at bounding box center [714, 90] width 38 height 18
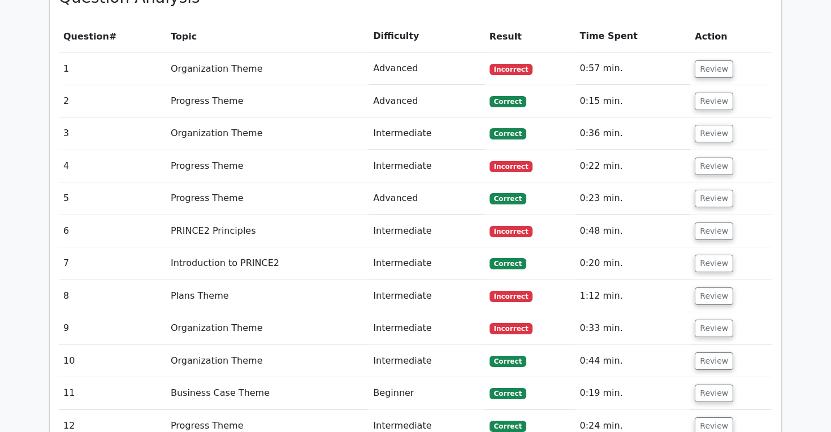
scroll to position [1016, 0]
click at [712, 92] on button "Review" at bounding box center [714, 101] width 38 height 18
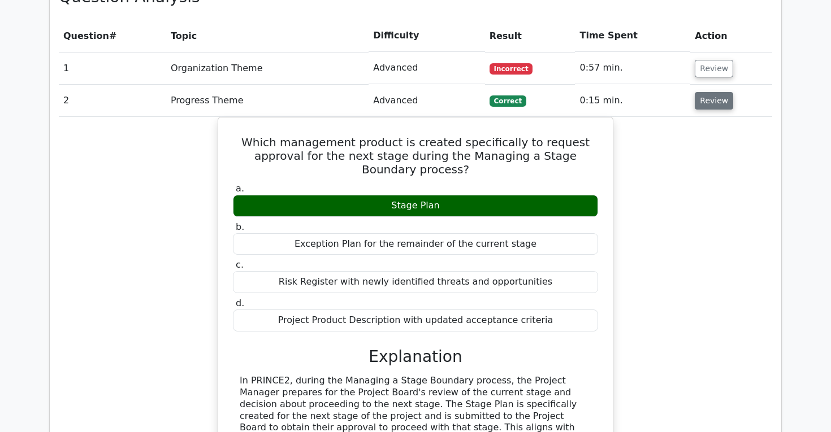
click at [712, 92] on button "Review" at bounding box center [714, 101] width 38 height 18
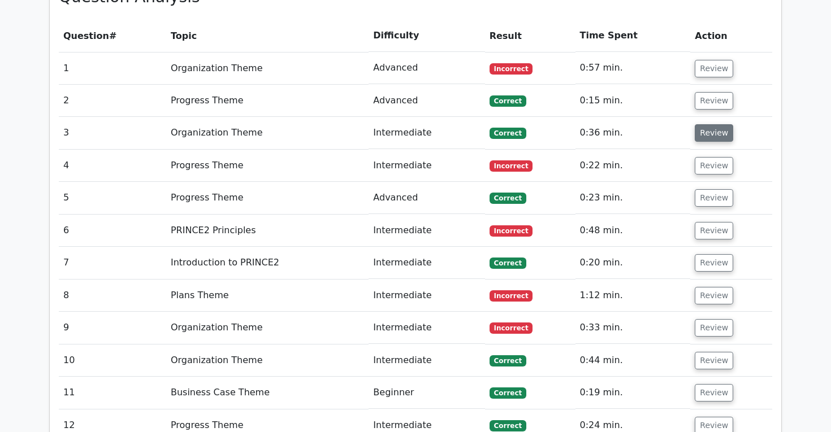
click at [713, 124] on button "Review" at bounding box center [714, 133] width 38 height 18
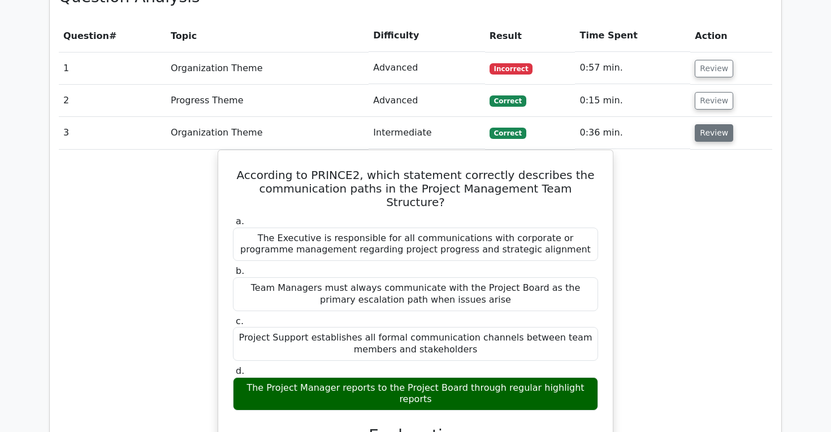
click at [713, 124] on button "Review" at bounding box center [714, 133] width 38 height 18
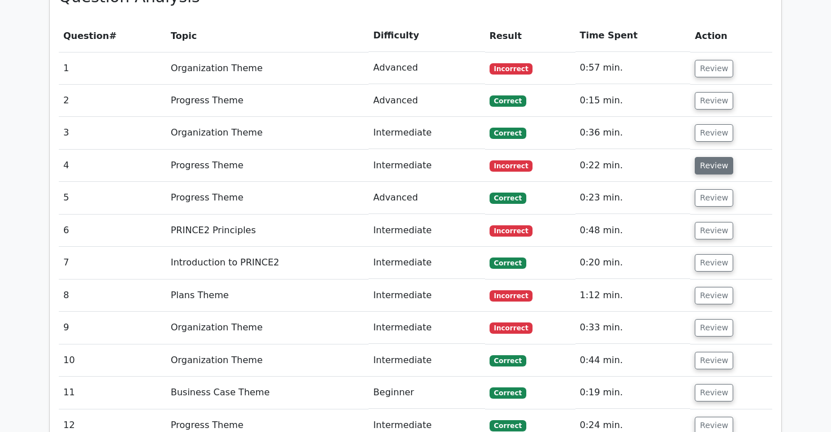
click at [716, 157] on button "Review" at bounding box center [714, 166] width 38 height 18
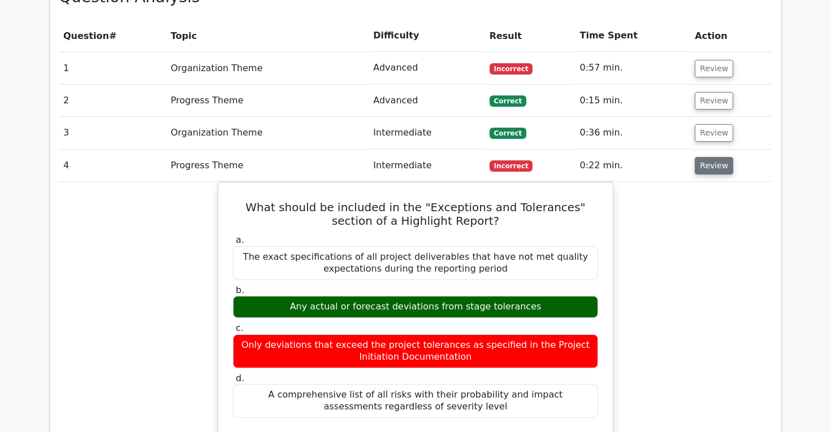
click at [716, 157] on button "Review" at bounding box center [714, 166] width 38 height 18
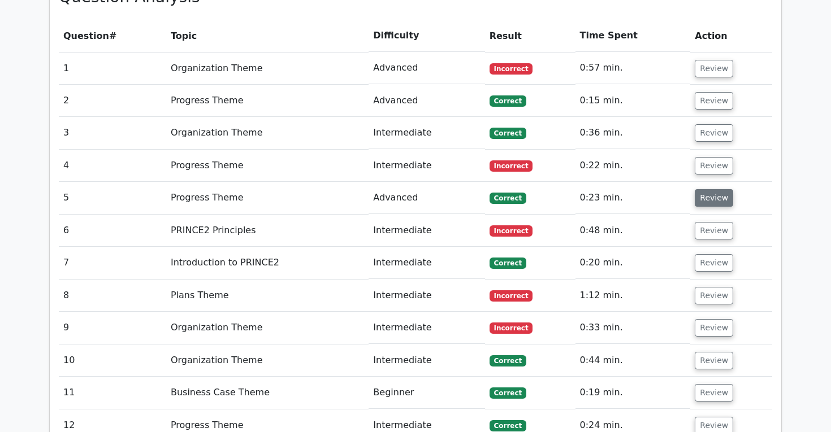
click at [714, 189] on button "Review" at bounding box center [714, 198] width 38 height 18
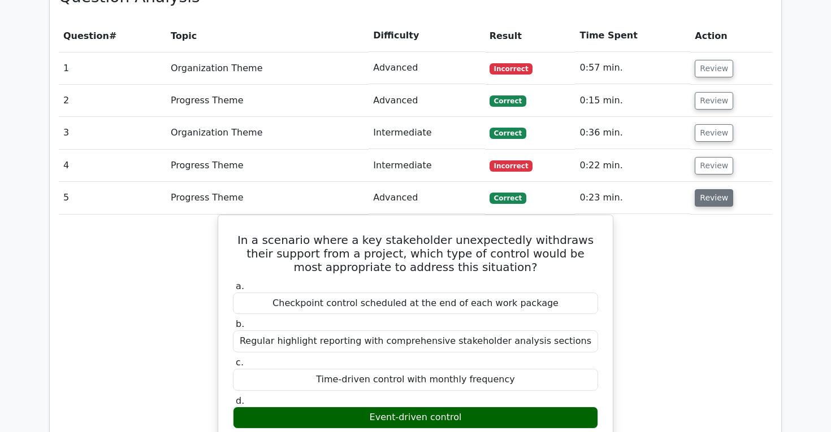
click at [714, 189] on button "Review" at bounding box center [714, 198] width 38 height 18
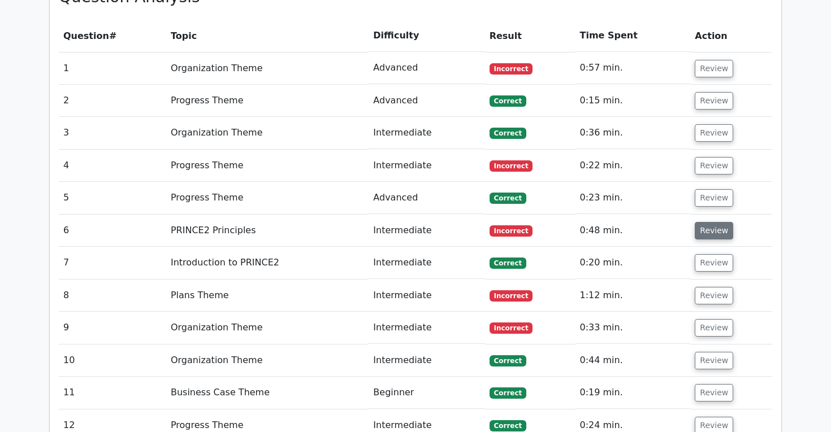
click at [718, 222] on button "Review" at bounding box center [714, 231] width 38 height 18
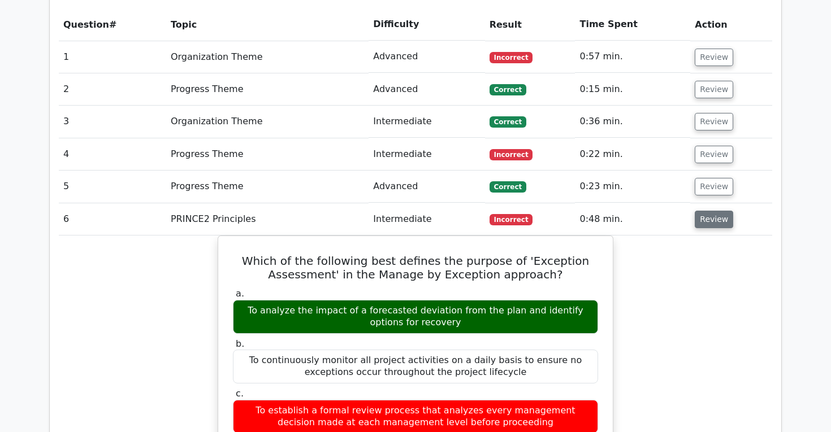
scroll to position [1000, 0]
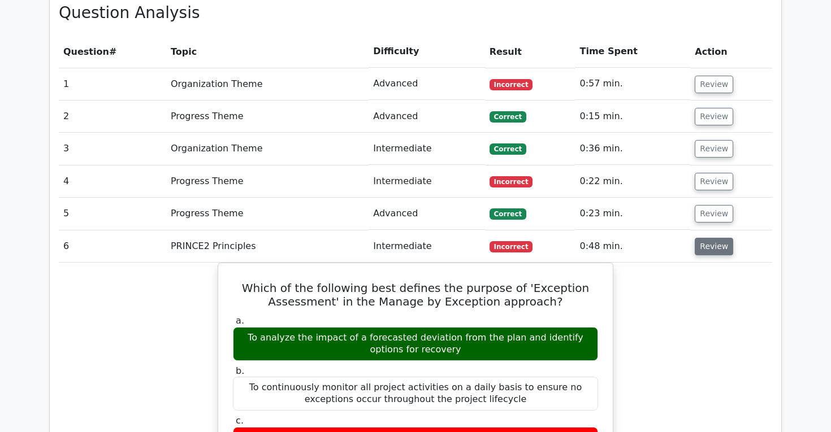
click at [714, 238] on button "Review" at bounding box center [714, 247] width 38 height 18
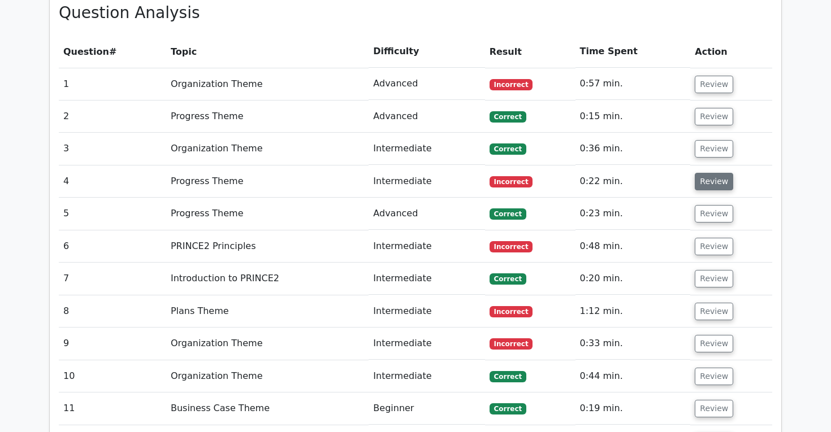
click at [705, 173] on button "Review" at bounding box center [714, 182] width 38 height 18
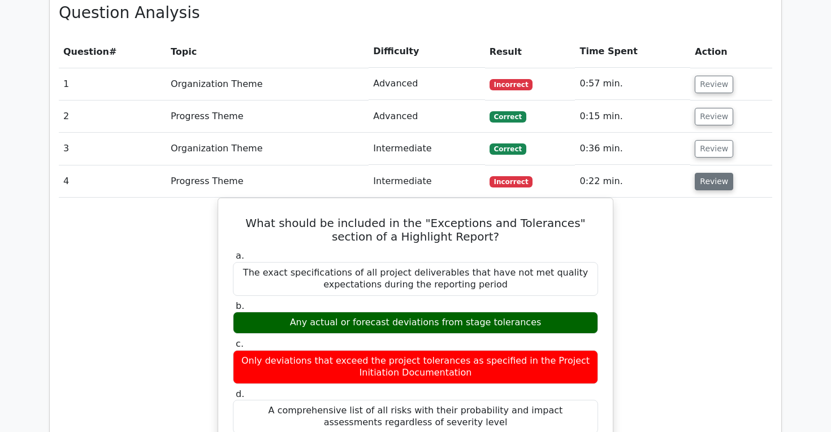
click at [705, 173] on button "Review" at bounding box center [714, 182] width 38 height 18
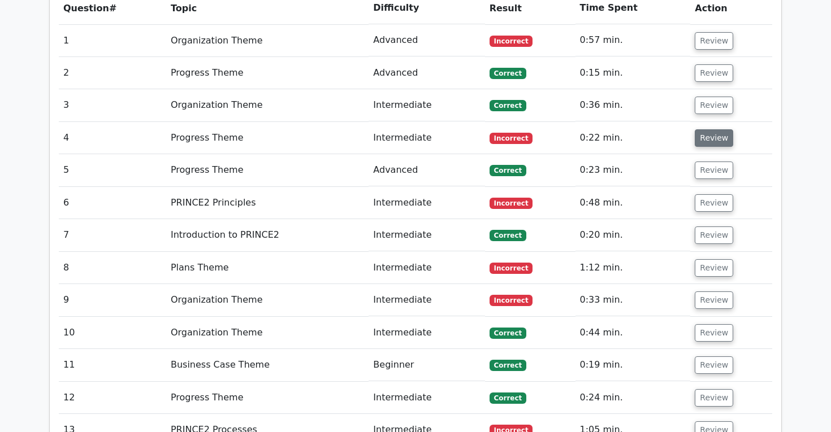
scroll to position [1073, 0]
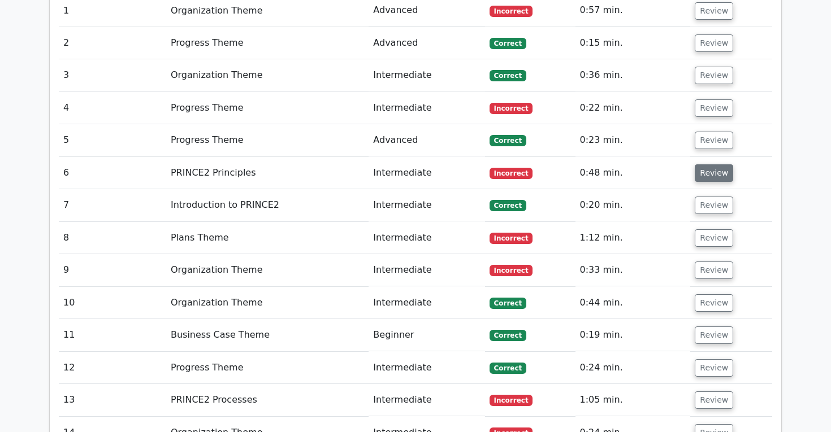
click at [710, 164] on button "Review" at bounding box center [714, 173] width 38 height 18
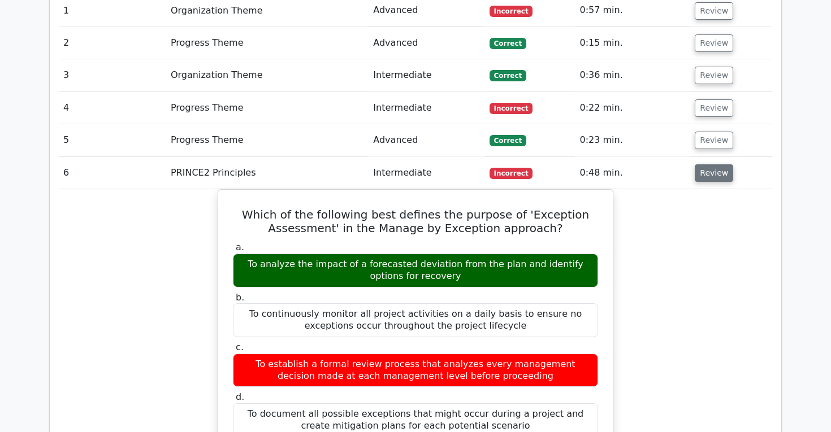
click at [710, 164] on button "Review" at bounding box center [714, 173] width 38 height 18
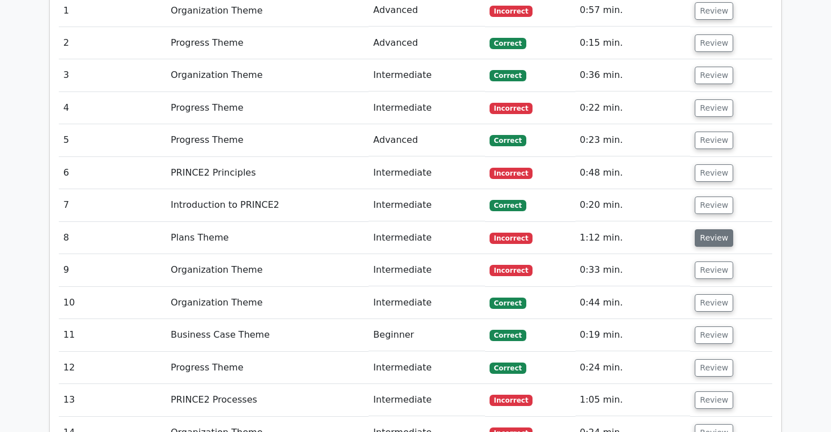
click at [718, 229] on button "Review" at bounding box center [714, 238] width 38 height 18
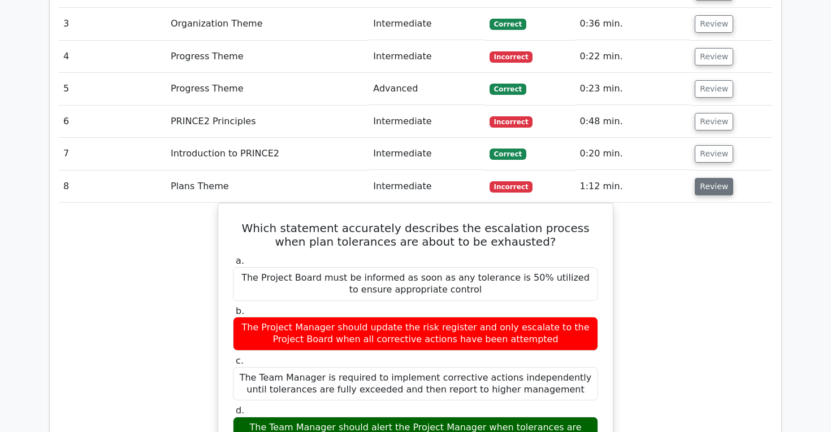
scroll to position [1128, 0]
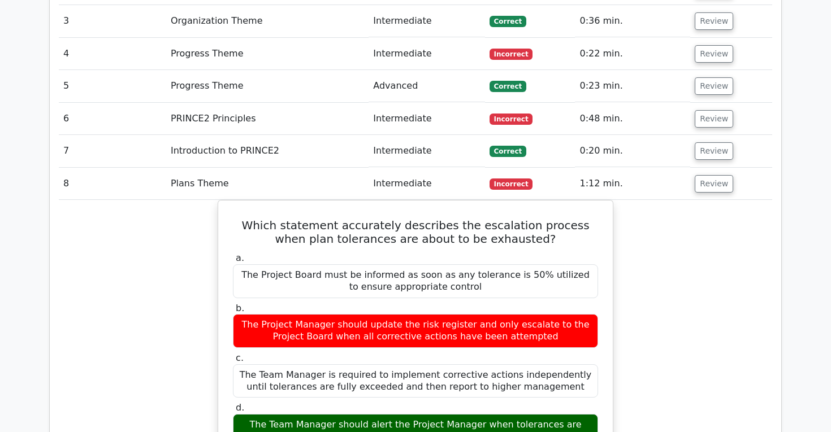
click at [712, 168] on td "Review" at bounding box center [731, 184] width 82 height 32
click at [711, 175] on button "Review" at bounding box center [714, 184] width 38 height 18
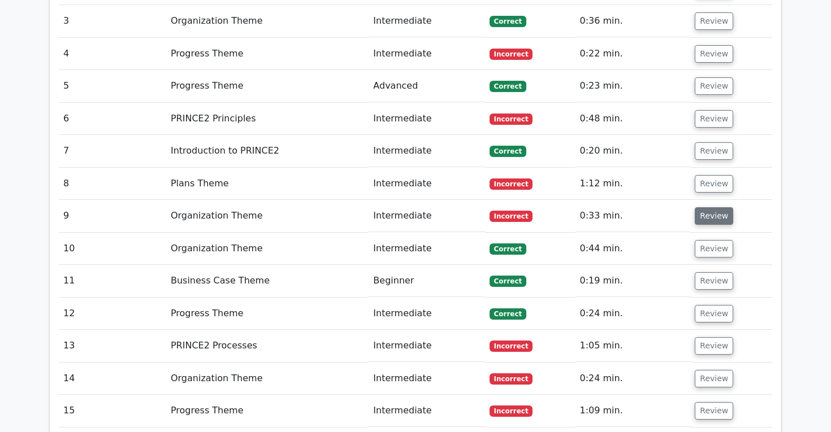
click at [707, 207] on button "Review" at bounding box center [714, 216] width 38 height 18
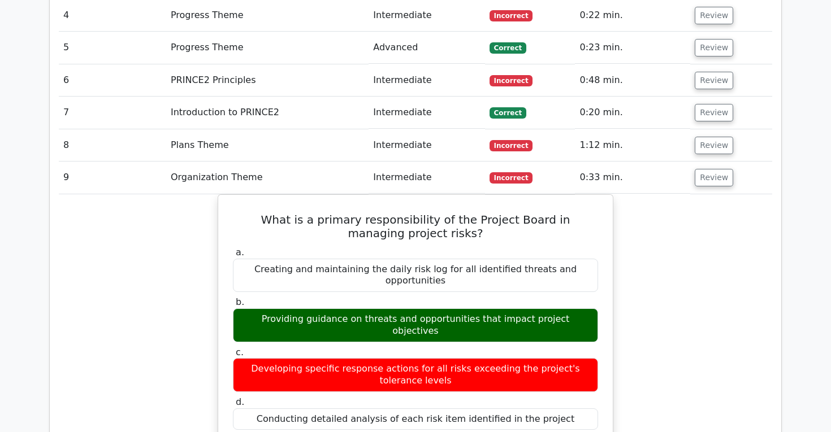
scroll to position [1169, 0]
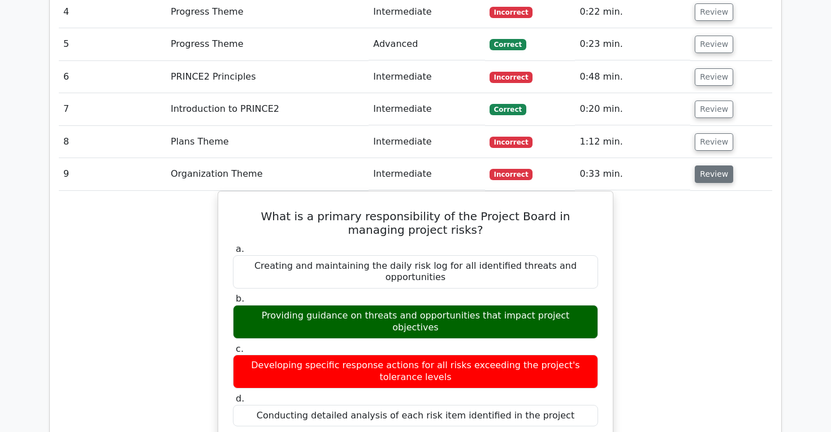
click at [719, 166] on button "Review" at bounding box center [714, 175] width 38 height 18
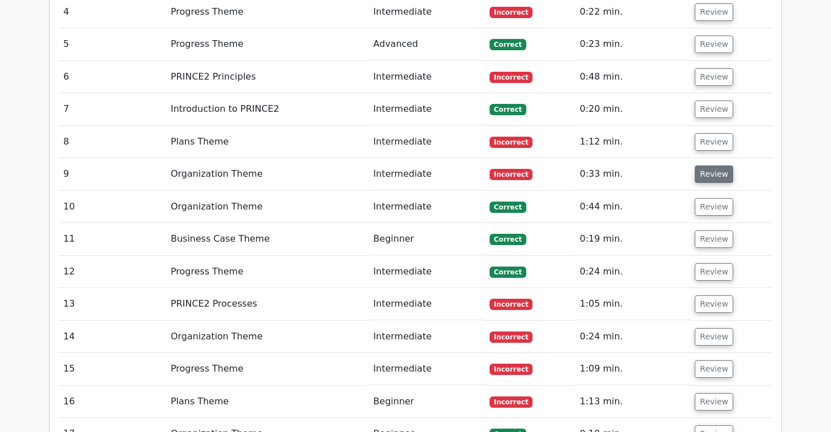
click at [712, 166] on button "Review" at bounding box center [714, 175] width 38 height 18
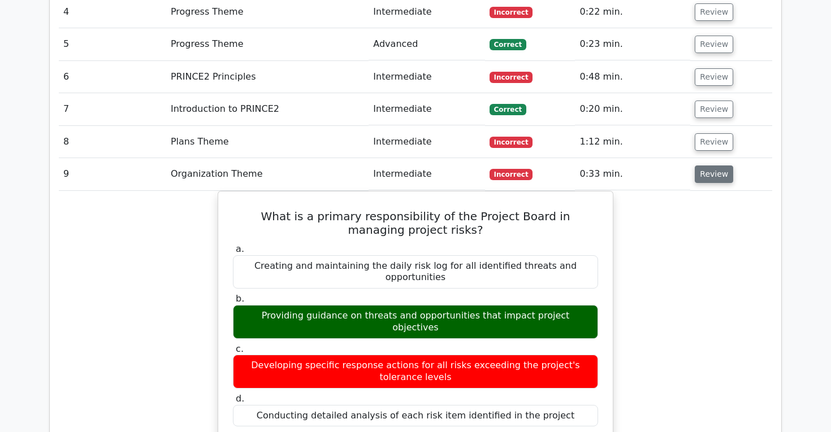
click at [712, 166] on button "Review" at bounding box center [714, 175] width 38 height 18
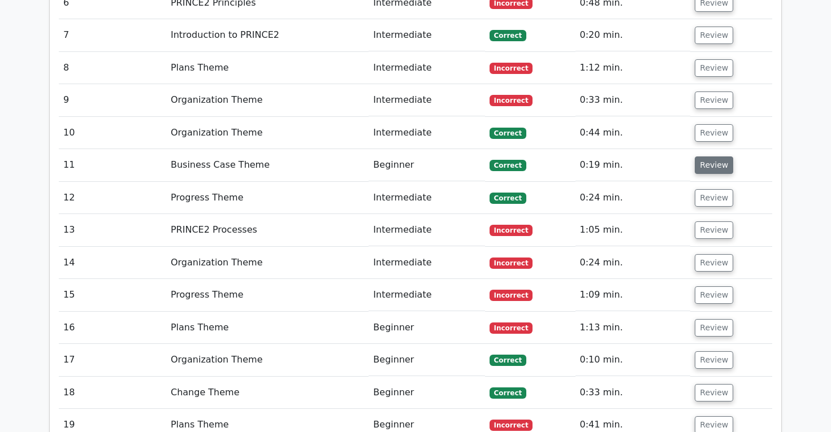
scroll to position [1269, 0]
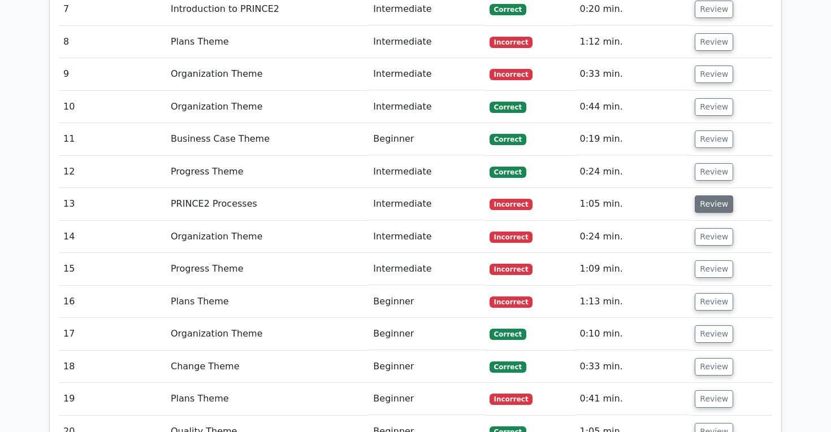
click at [709, 196] on button "Review" at bounding box center [714, 205] width 38 height 18
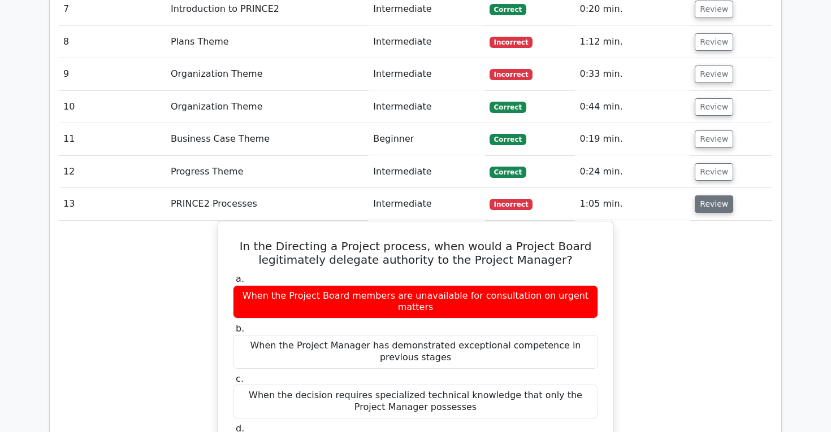
click at [709, 196] on button "Review" at bounding box center [714, 205] width 38 height 18
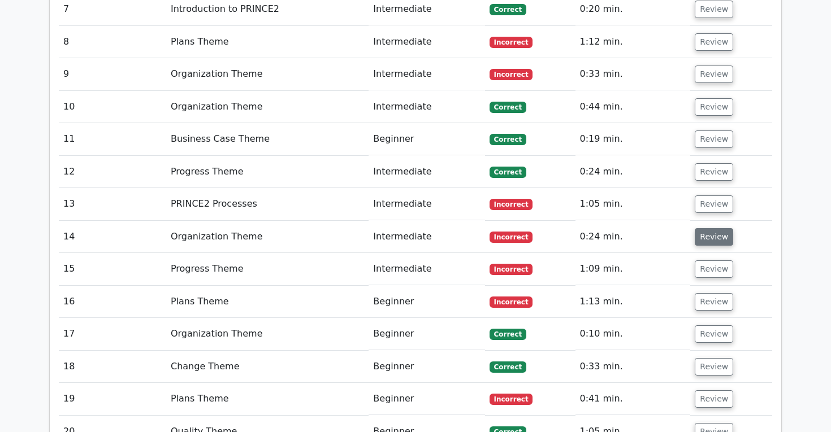
click at [712, 228] on button "Review" at bounding box center [714, 237] width 38 height 18
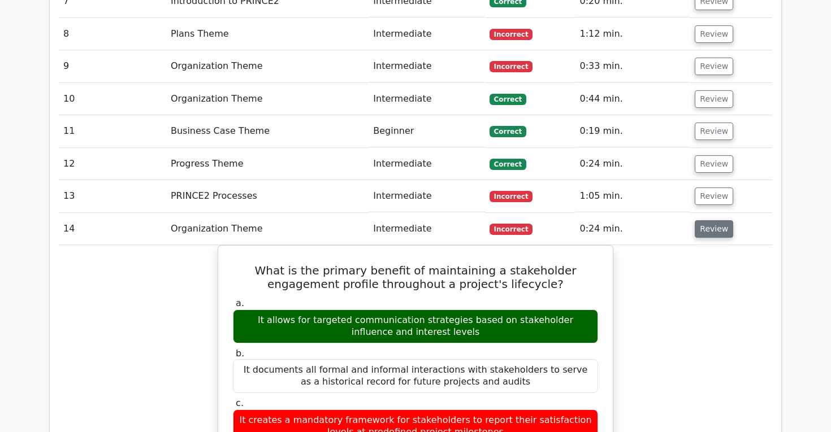
scroll to position [1280, 0]
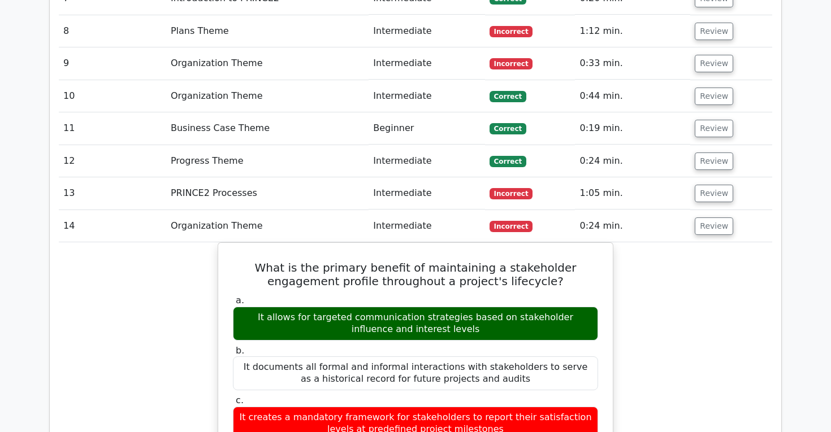
click at [713, 211] on td "Review" at bounding box center [731, 226] width 82 height 32
click at [712, 218] on button "Review" at bounding box center [714, 227] width 38 height 18
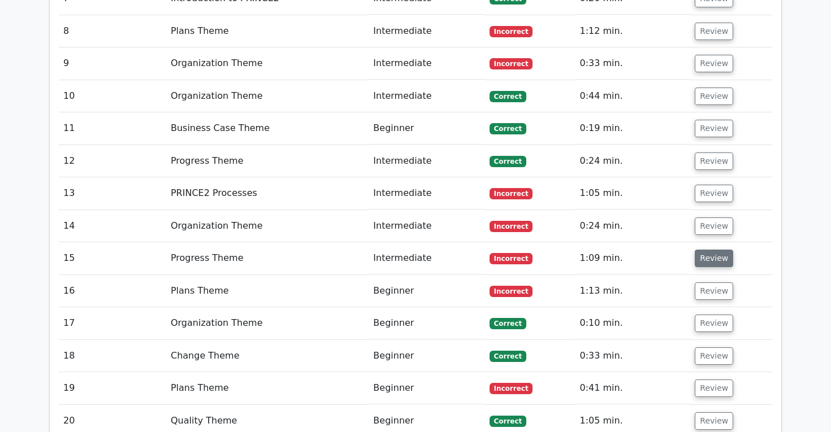
click at [711, 250] on button "Review" at bounding box center [714, 259] width 38 height 18
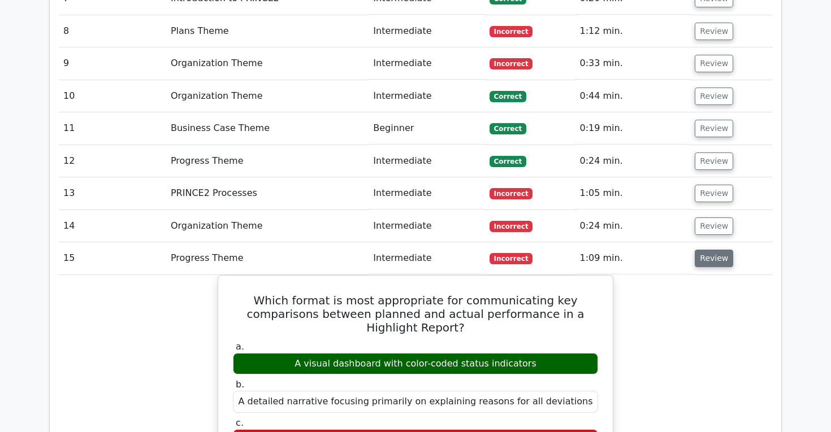
click at [711, 250] on button "Review" at bounding box center [714, 259] width 38 height 18
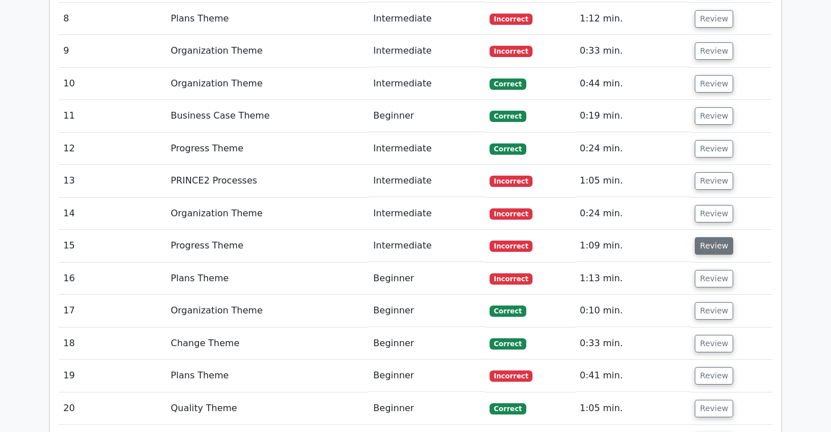
scroll to position [1295, 0]
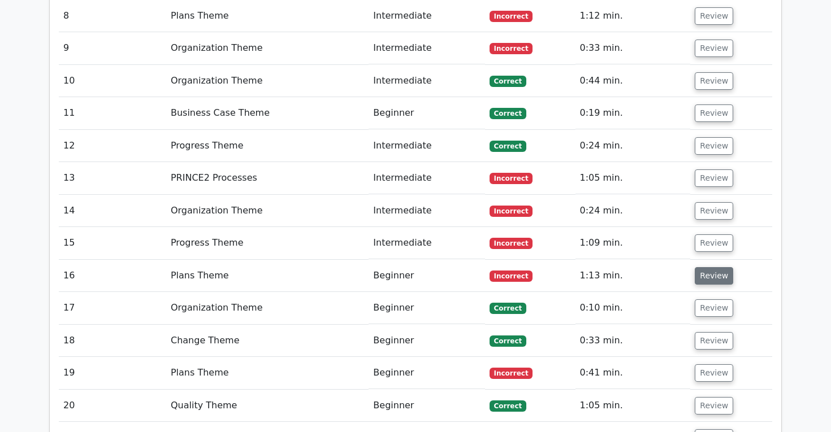
click at [712, 267] on button "Review" at bounding box center [714, 276] width 38 height 18
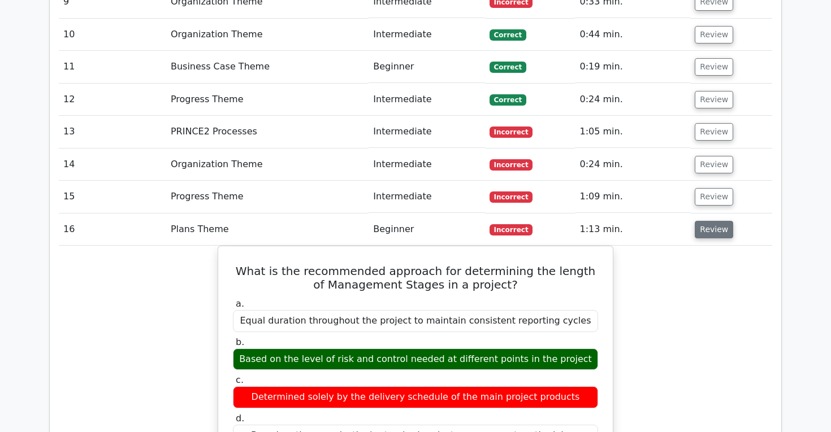
scroll to position [1342, 0]
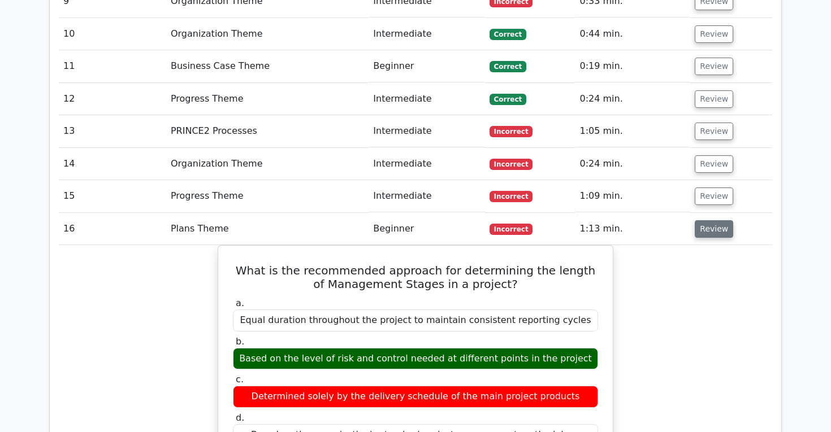
click at [718, 220] on button "Review" at bounding box center [714, 229] width 38 height 18
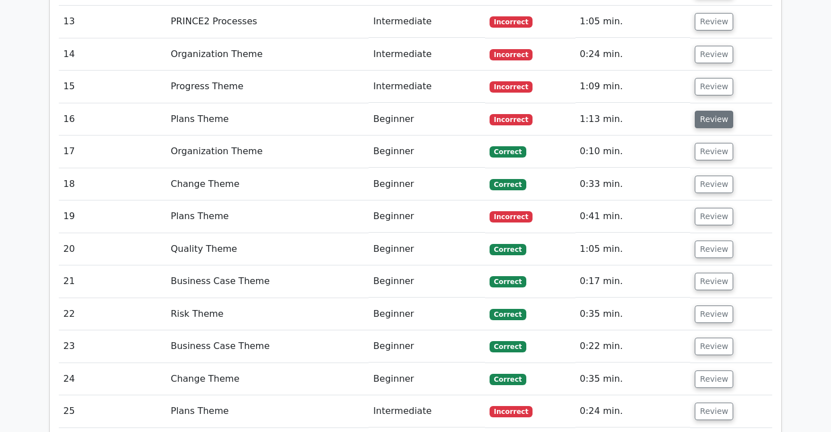
scroll to position [1456, 0]
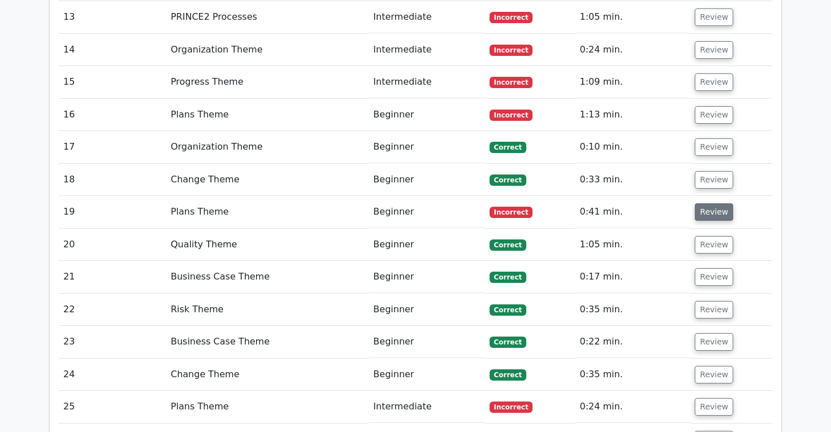
click at [719, 203] on button "Review" at bounding box center [714, 212] width 38 height 18
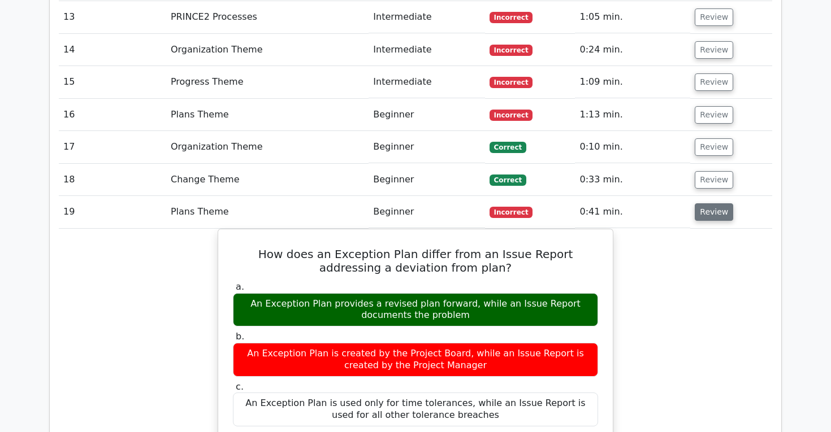
click at [719, 203] on button "Review" at bounding box center [714, 212] width 38 height 18
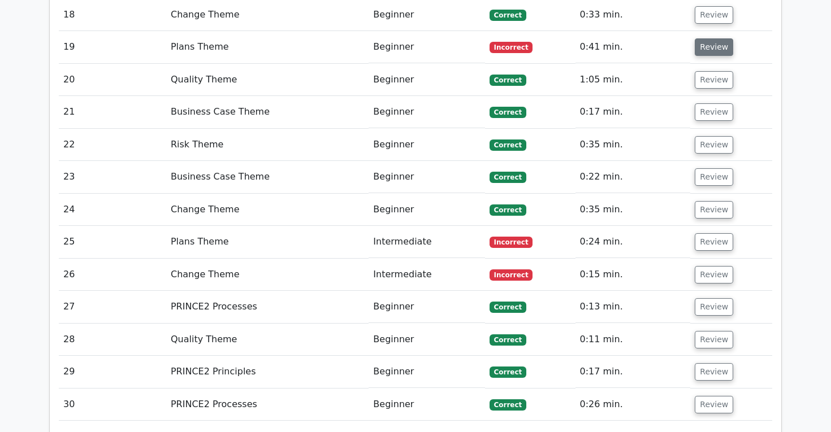
scroll to position [1623, 0]
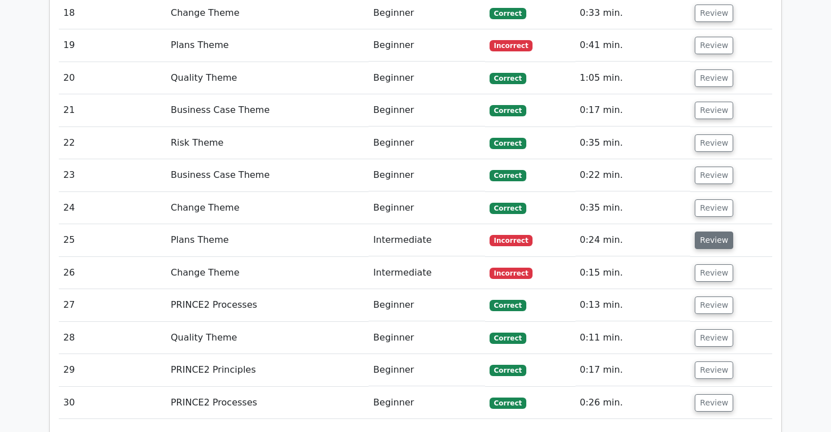
click at [716, 232] on button "Review" at bounding box center [714, 241] width 38 height 18
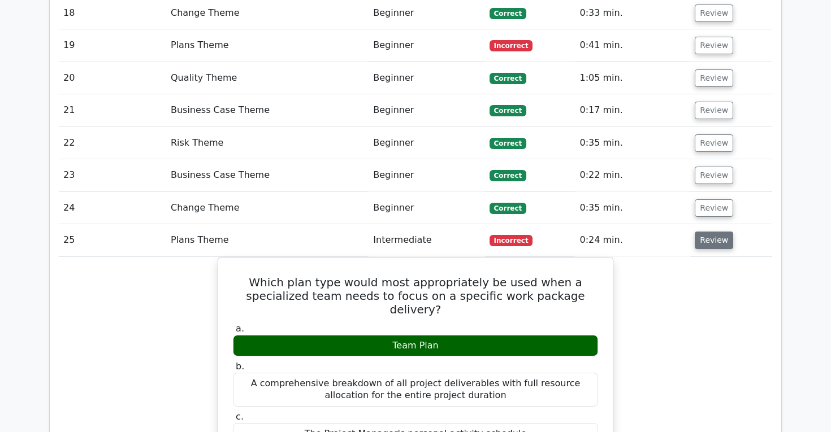
click at [716, 232] on button "Review" at bounding box center [714, 241] width 38 height 18
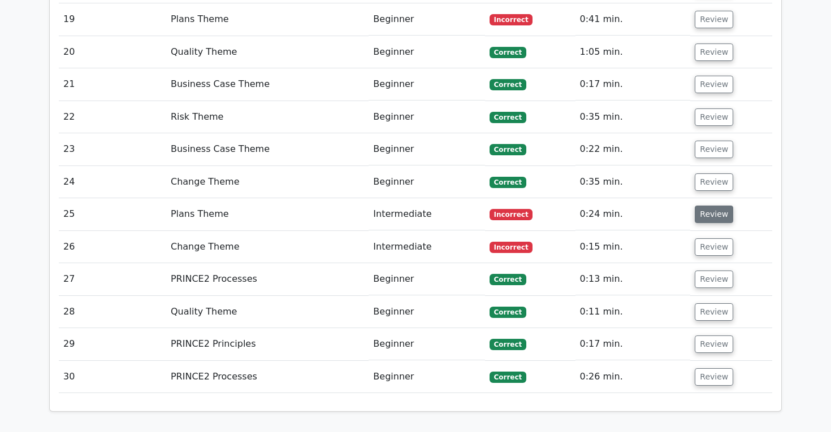
scroll to position [1666, 0]
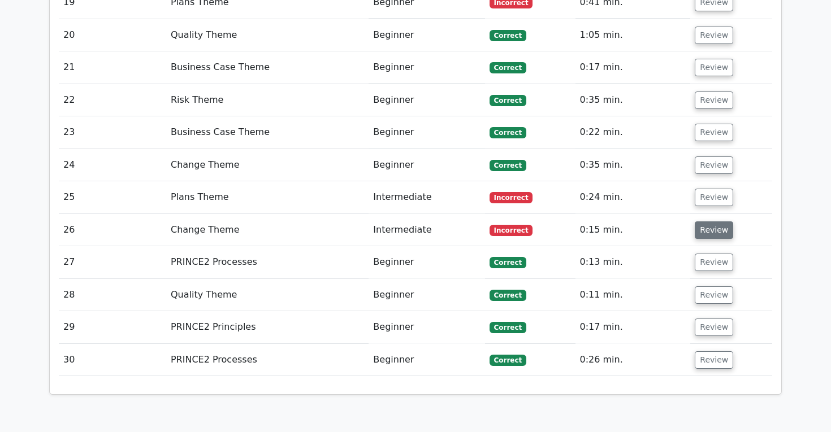
click at [716, 222] on button "Review" at bounding box center [714, 231] width 38 height 18
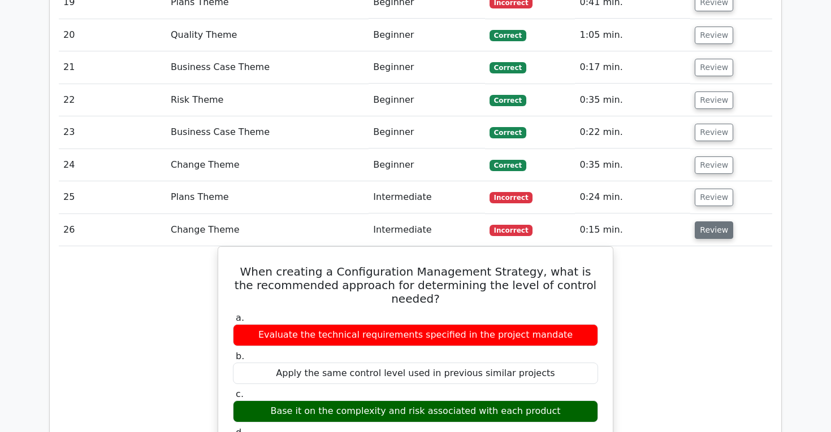
click at [716, 222] on button "Review" at bounding box center [714, 231] width 38 height 18
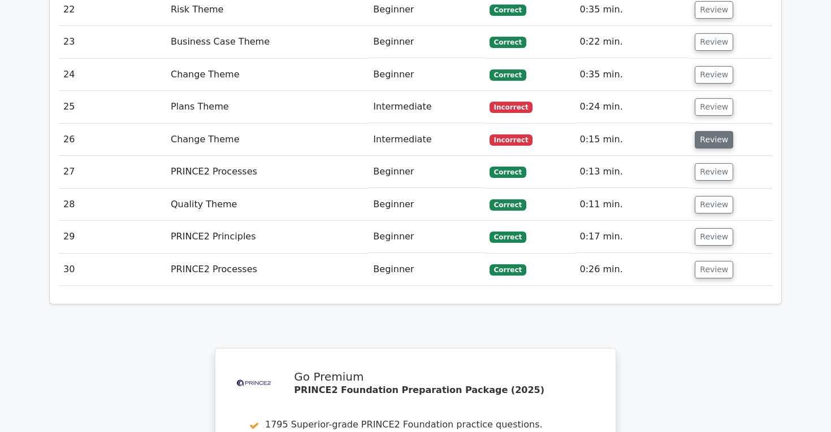
scroll to position [1764, 0]
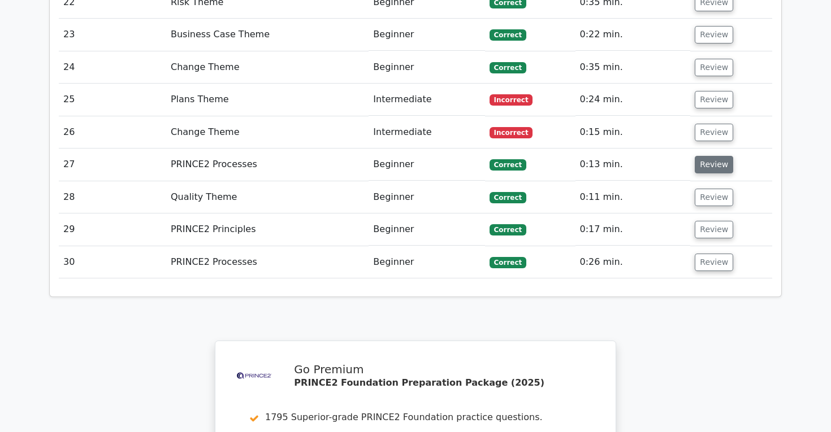
click at [722, 156] on button "Review" at bounding box center [714, 165] width 38 height 18
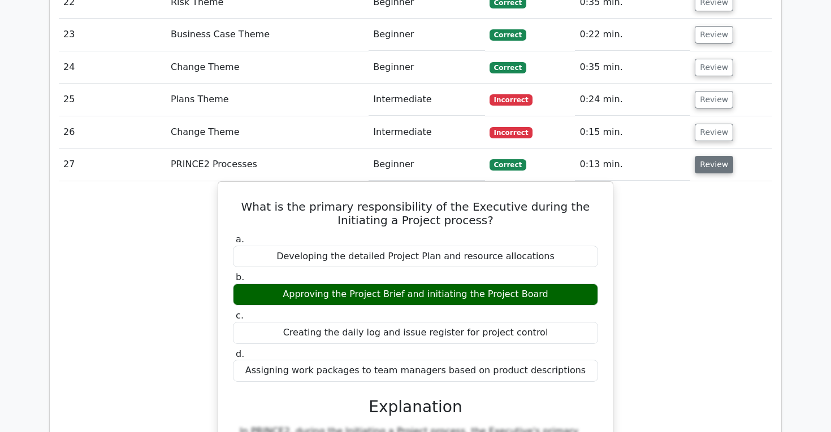
click at [722, 156] on button "Review" at bounding box center [714, 165] width 38 height 18
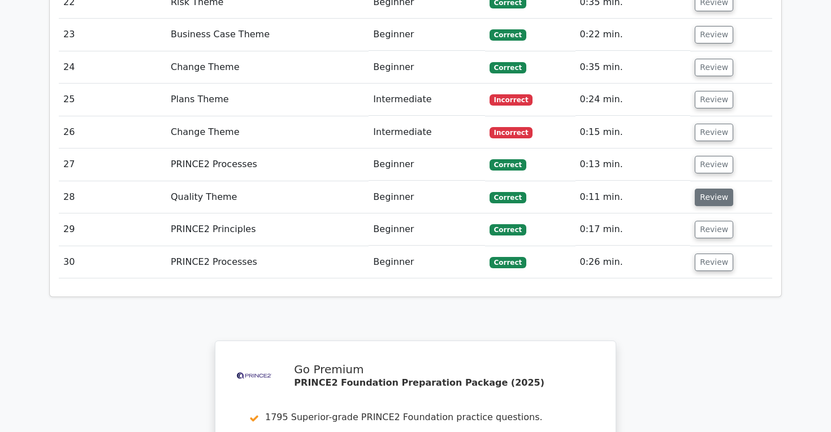
click at [708, 189] on button "Review" at bounding box center [714, 198] width 38 height 18
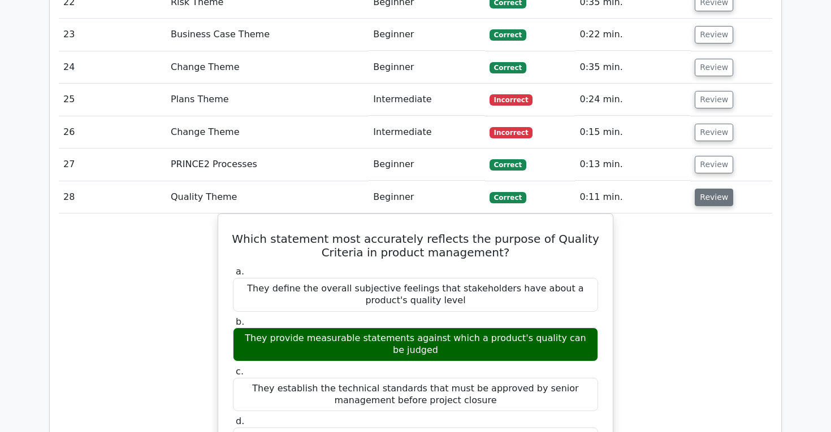
click at [708, 189] on button "Review" at bounding box center [714, 198] width 38 height 18
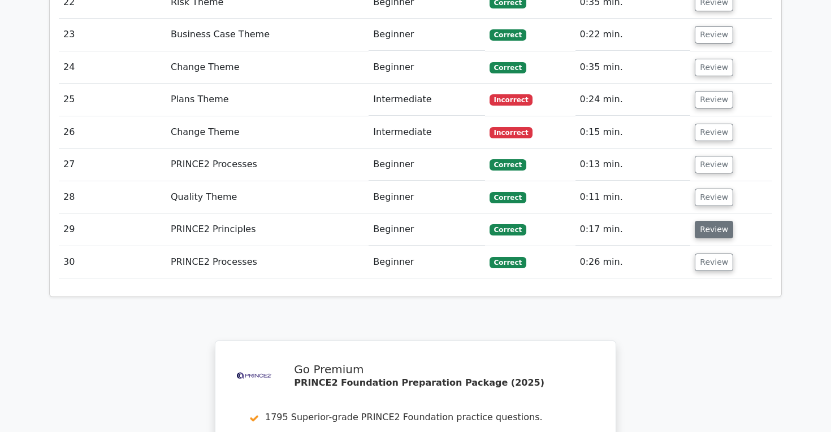
click at [703, 221] on button "Review" at bounding box center [714, 230] width 38 height 18
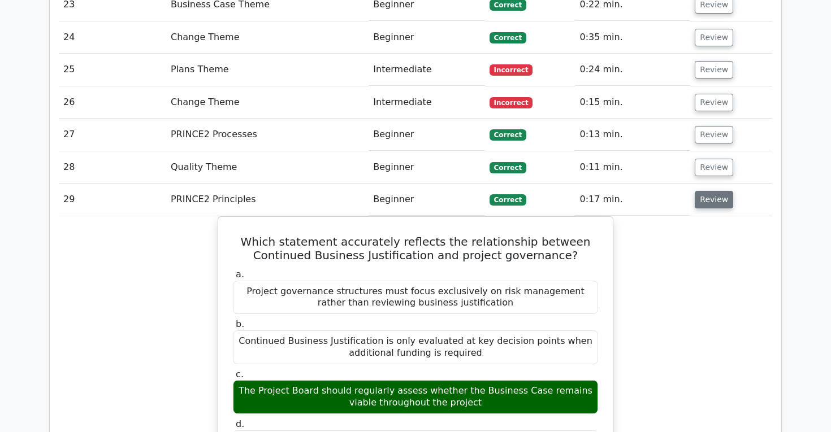
scroll to position [1798, 0]
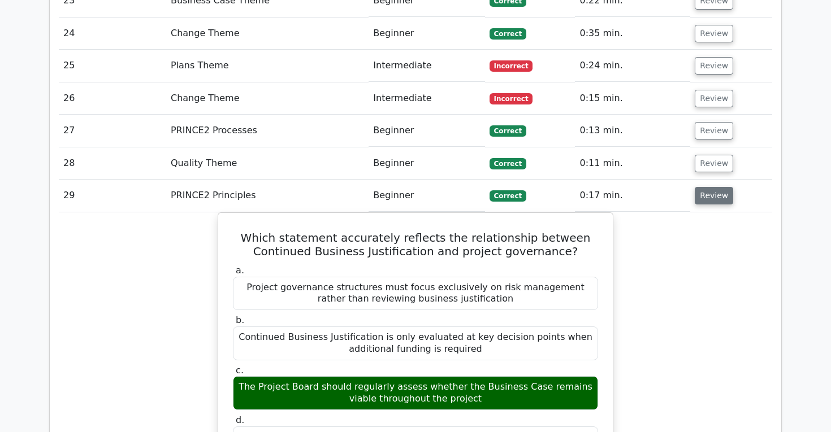
click at [720, 187] on button "Review" at bounding box center [714, 196] width 38 height 18
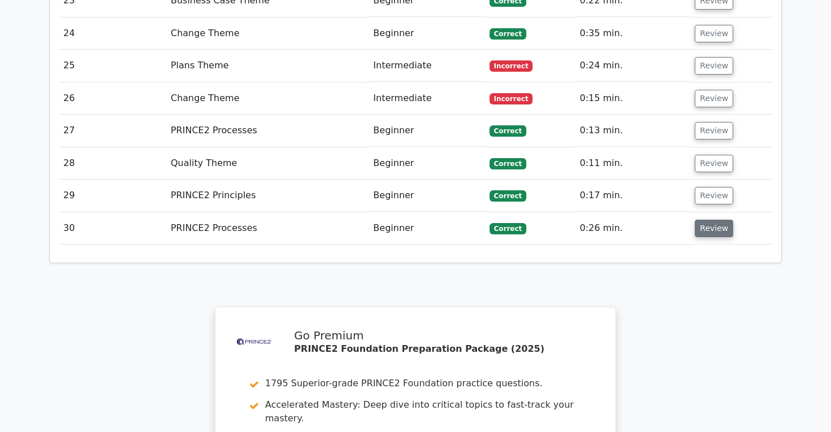
click at [719, 220] on button "Review" at bounding box center [714, 229] width 38 height 18
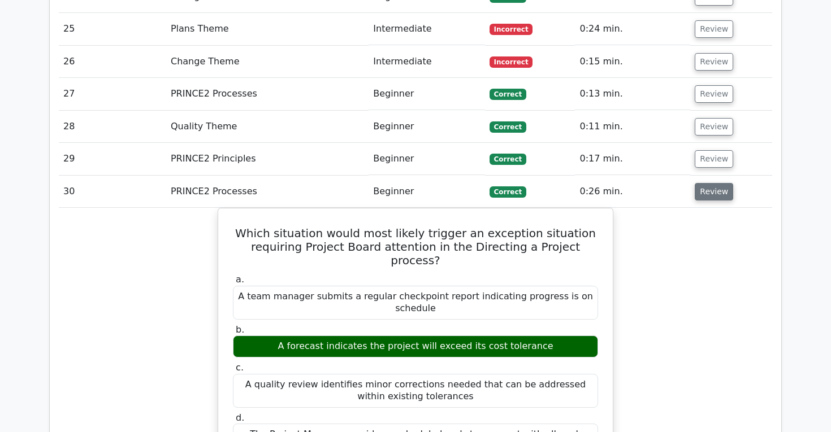
scroll to position [1838, 0]
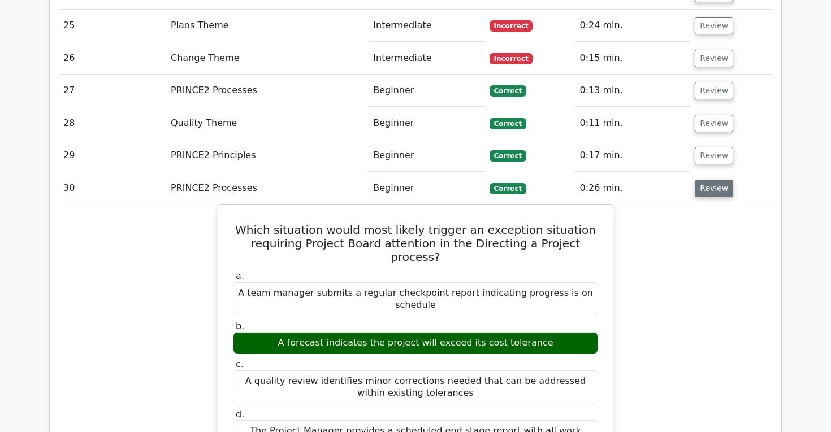
click at [716, 180] on button "Review" at bounding box center [714, 189] width 38 height 18
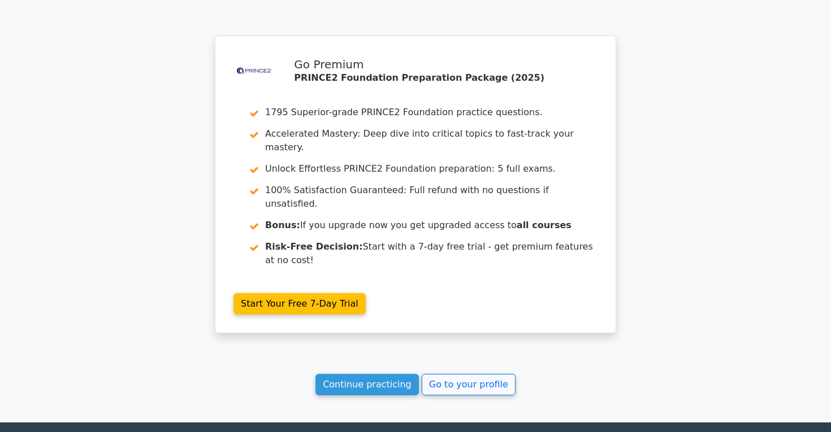
scroll to position [2139, 0]
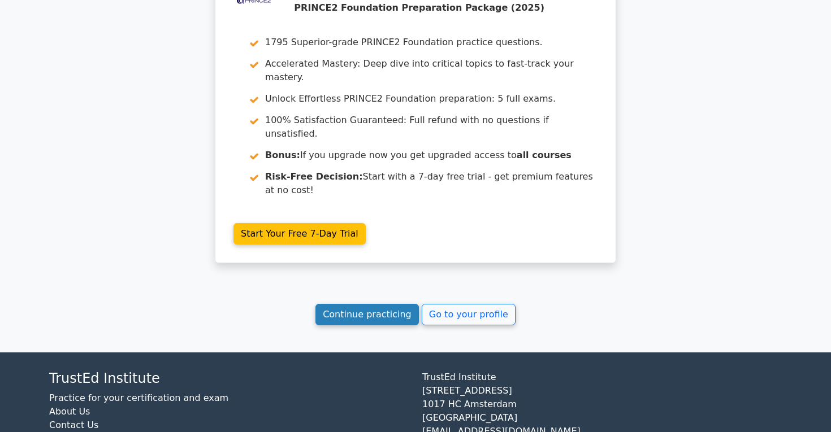
click at [399, 304] on link "Continue practicing" at bounding box center [366, 314] width 103 height 21
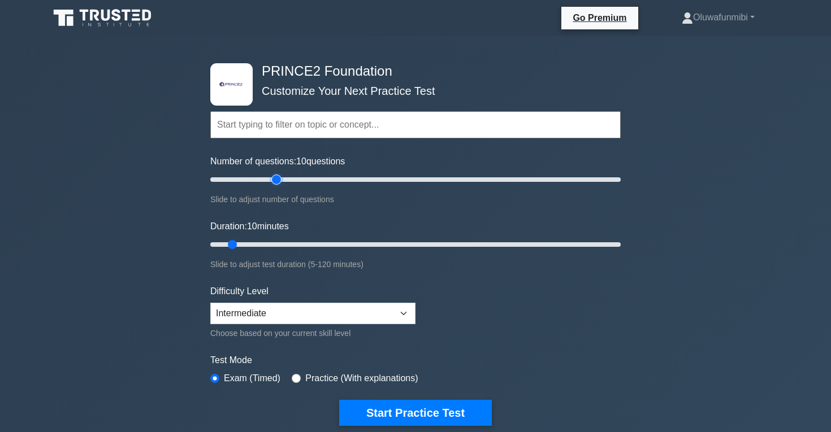
click at [280, 179] on input "Number of questions: 10 questions" at bounding box center [415, 180] width 410 height 14
click at [263, 177] on input "Number of questions: 35 questions" at bounding box center [415, 180] width 410 height 14
type input "20"
click at [248, 178] on input "Number of questions: 30 questions" at bounding box center [415, 180] width 410 height 14
click at [246, 245] on input "Duration: 10 minutes" at bounding box center [415, 245] width 410 height 14
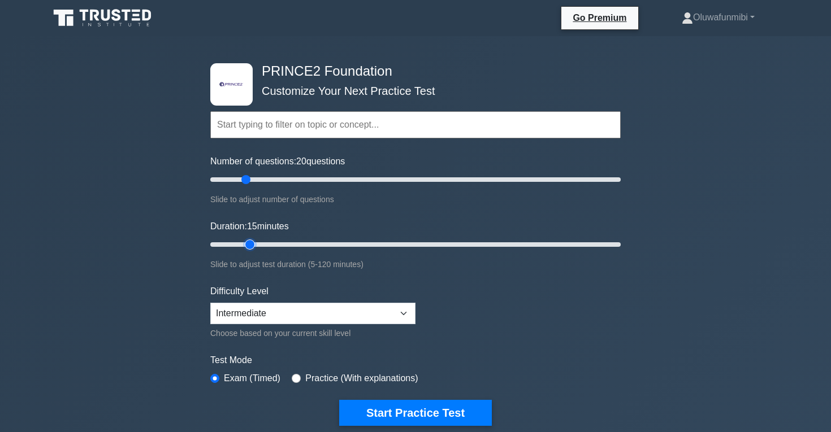
click at [256, 244] on input "Duration: 15 minutes" at bounding box center [415, 245] width 410 height 14
type input "20"
click at [258, 244] on input "Duration: 15 minutes" at bounding box center [415, 245] width 410 height 14
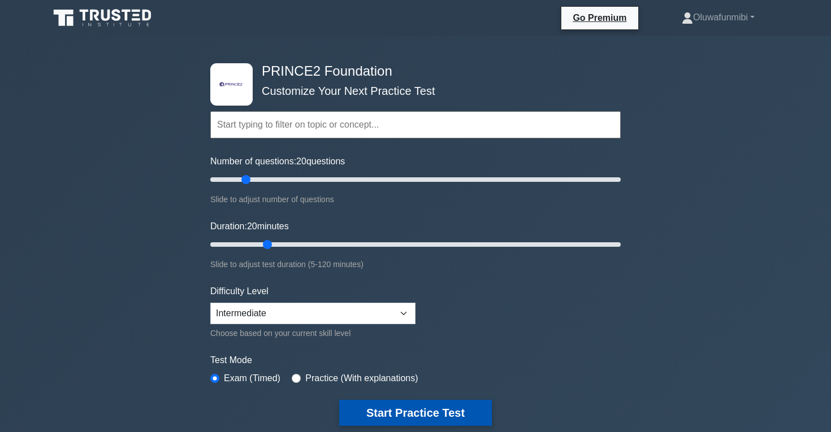
click at [350, 420] on button "Start Practice Test" at bounding box center [415, 413] width 153 height 26
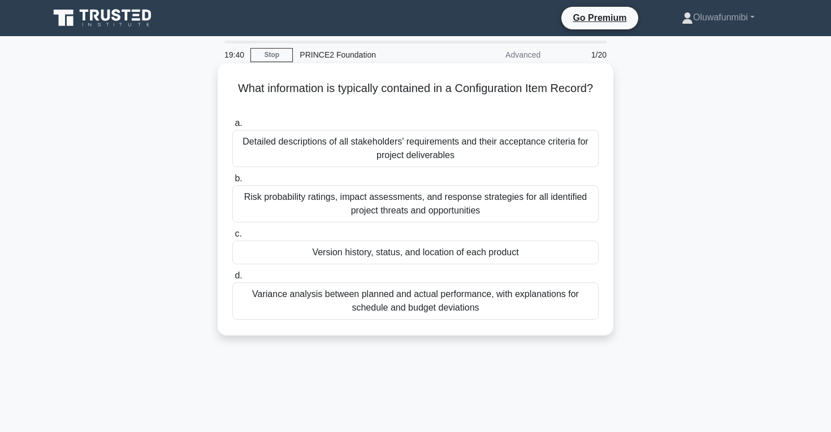
click at [375, 209] on div "Risk probability ratings, impact assessments, and response strategies for all i…" at bounding box center [415, 203] width 366 height 37
click at [232, 183] on input "b. Risk probability ratings, impact assessments, and response strategies for al…" at bounding box center [232, 178] width 0 height 7
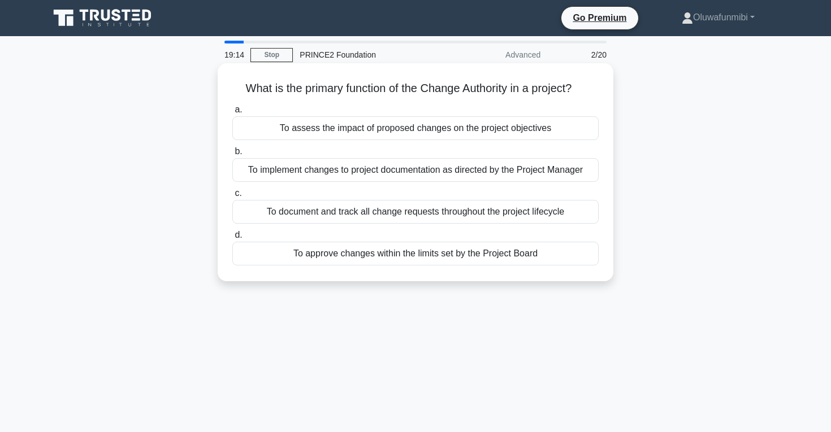
click at [388, 256] on div "To approve changes within the limits set by the Project Board" at bounding box center [415, 254] width 366 height 24
click at [232, 239] on input "d. To approve changes within the limits set by the Project Board" at bounding box center [232, 235] width 0 height 7
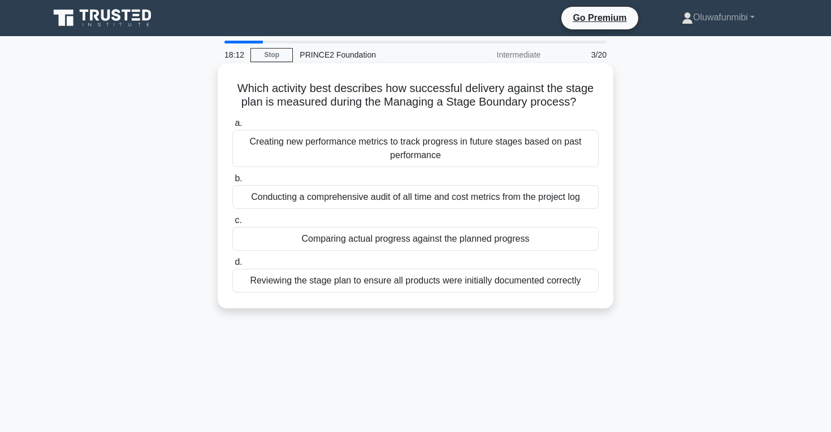
click at [393, 238] on div "Comparing actual progress against the planned progress" at bounding box center [415, 239] width 366 height 24
click at [232, 224] on input "c. Comparing actual progress against the planned progress" at bounding box center [232, 220] width 0 height 7
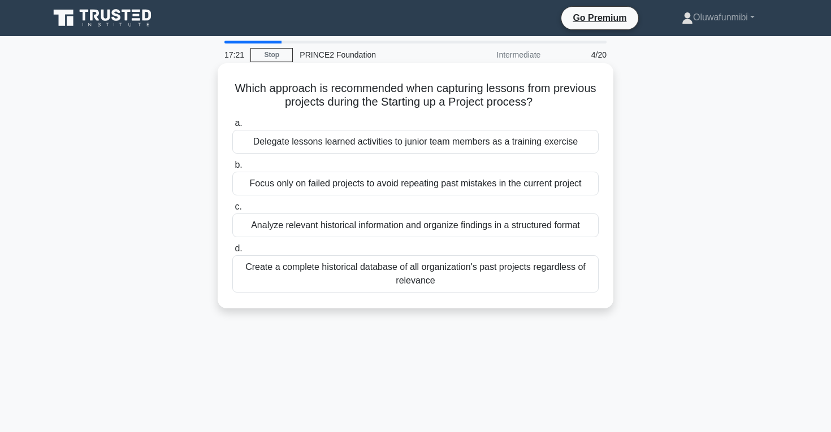
click at [388, 229] on div "Analyze relevant historical information and organize findings in a structured f…" at bounding box center [415, 226] width 366 height 24
click at [232, 211] on input "c. Analyze relevant historical information and organize findings in a structure…" at bounding box center [232, 206] width 0 height 7
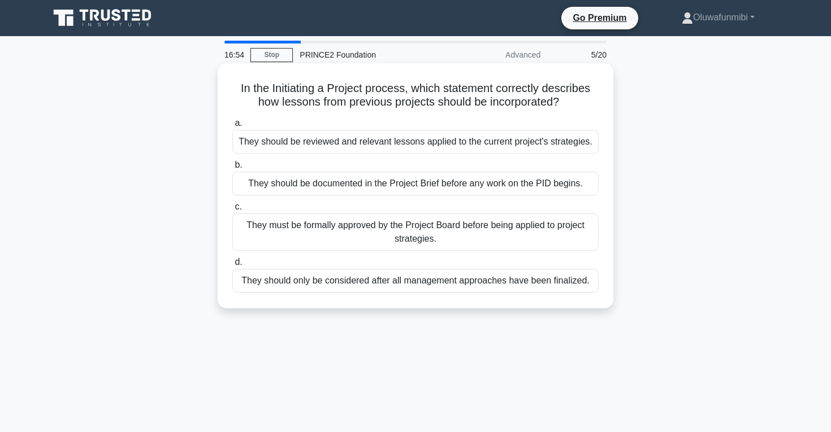
click at [388, 144] on div "They should be reviewed and relevant lessons applied to the current project's s…" at bounding box center [415, 142] width 366 height 24
click at [232, 127] on input "a. They should be reviewed and relevant lessons applied to the current project'…" at bounding box center [232, 123] width 0 height 7
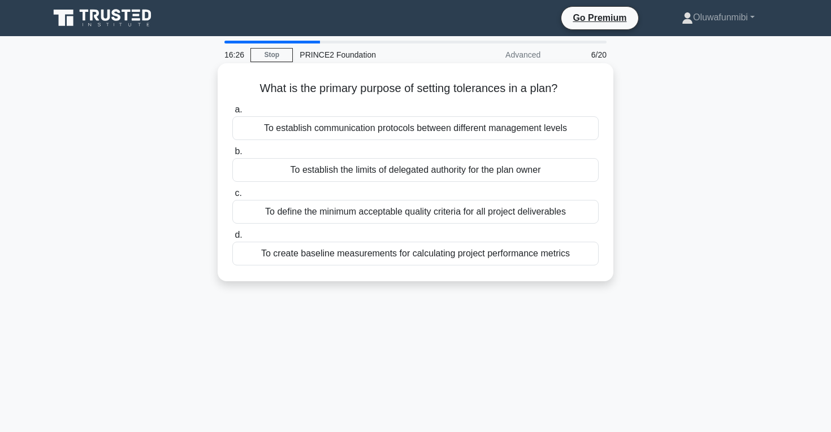
click at [383, 172] on div "To establish the limits of delegated authority for the plan owner" at bounding box center [415, 170] width 366 height 24
click at [232, 155] on input "b. To establish the limits of delegated authority for the plan owner" at bounding box center [232, 151] width 0 height 7
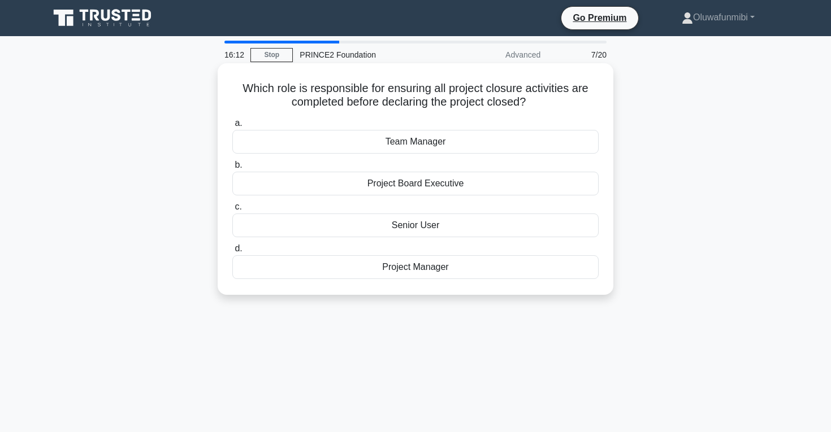
click at [384, 271] on div "Project Manager" at bounding box center [415, 267] width 366 height 24
click at [232, 253] on input "d. Project Manager" at bounding box center [232, 248] width 0 height 7
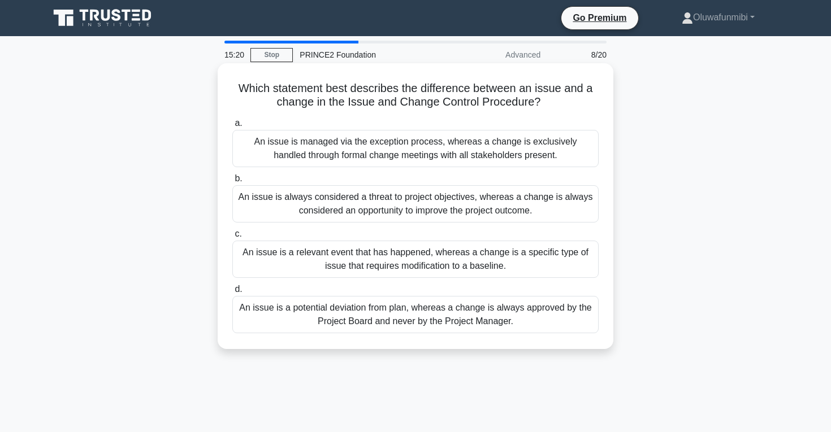
click at [390, 270] on div "An issue is a relevant event that has happened, whereas a change is a specific …" at bounding box center [415, 259] width 366 height 37
click at [232, 238] on input "c. An issue is a relevant event that has happened, whereas a change is a specif…" at bounding box center [232, 234] width 0 height 7
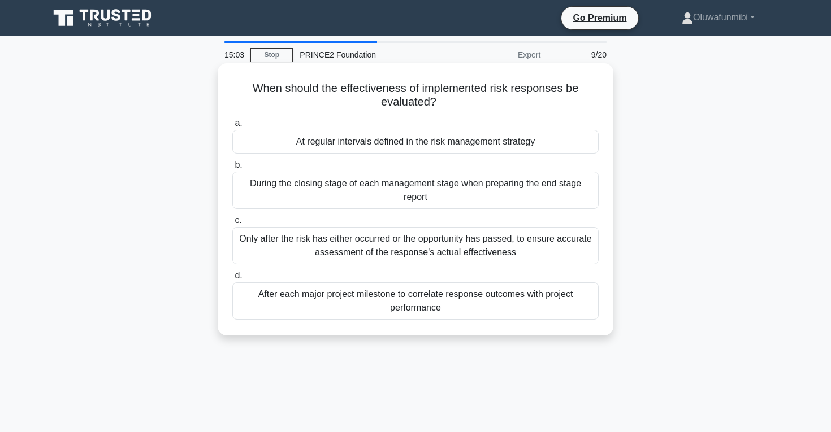
click at [436, 140] on div "At regular intervals defined in the risk management strategy" at bounding box center [415, 142] width 366 height 24
click at [232, 127] on input "a. At regular intervals defined in the risk management strategy" at bounding box center [232, 123] width 0 height 7
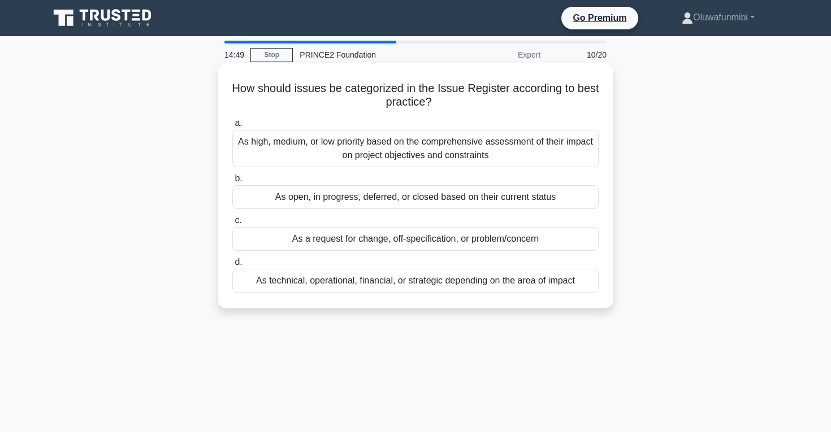
click at [416, 239] on div "As a request for change, off-specification, or problem/concern" at bounding box center [415, 239] width 366 height 24
click at [232, 224] on input "c. As a request for change, off-specification, or problem/concern" at bounding box center [232, 220] width 0 height 7
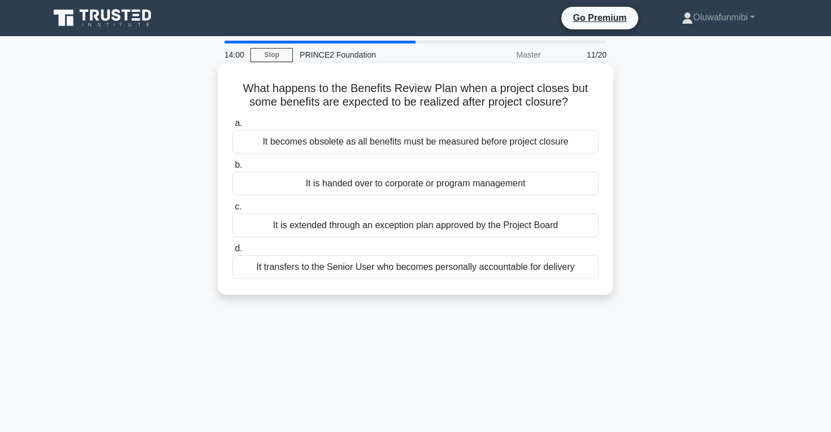
click at [422, 148] on div "It becomes obsolete as all benefits must be measured before project closure" at bounding box center [415, 142] width 366 height 24
click at [232, 127] on input "a. It becomes obsolete as all benefits must be measured before project closure" at bounding box center [232, 123] width 0 height 7
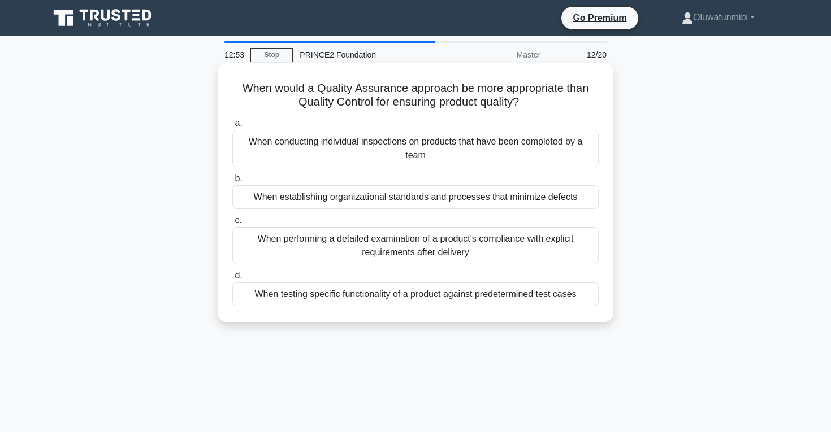
click at [332, 298] on div "When testing specific functionality of a product against predetermined test cas…" at bounding box center [415, 295] width 366 height 24
click at [232, 280] on input "d. When testing specific functionality of a product against predetermined test …" at bounding box center [232, 275] width 0 height 7
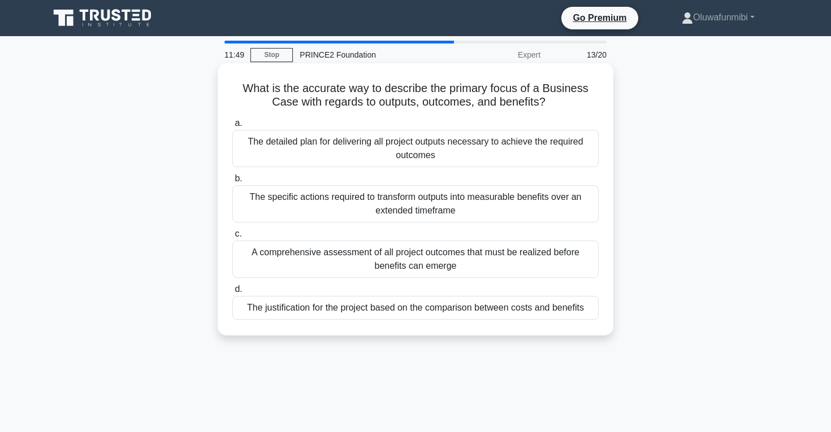
click at [379, 144] on div "The detailed plan for delivering all project outputs necessary to achieve the r…" at bounding box center [415, 148] width 366 height 37
click at [232, 127] on input "a. The detailed plan for delivering all project outputs necessary to achieve th…" at bounding box center [232, 123] width 0 height 7
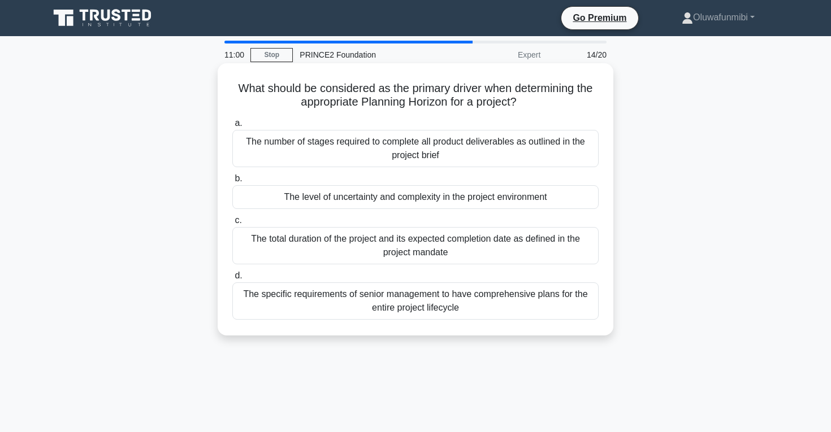
click at [409, 254] on div "The total duration of the project and its expected completion date as defined i…" at bounding box center [415, 245] width 366 height 37
click at [232, 224] on input "c. The total duration of the project and its expected completion date as define…" at bounding box center [232, 220] width 0 height 7
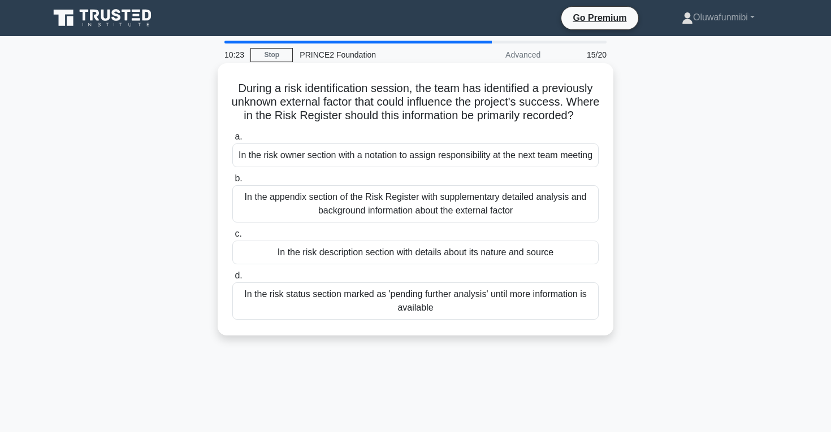
click at [427, 167] on div "In the risk owner section with a notation to assign responsibility at the next …" at bounding box center [415, 156] width 366 height 24
click at [232, 141] on input "a. In the risk owner section with a notation to assign responsibility at the ne…" at bounding box center [232, 136] width 0 height 7
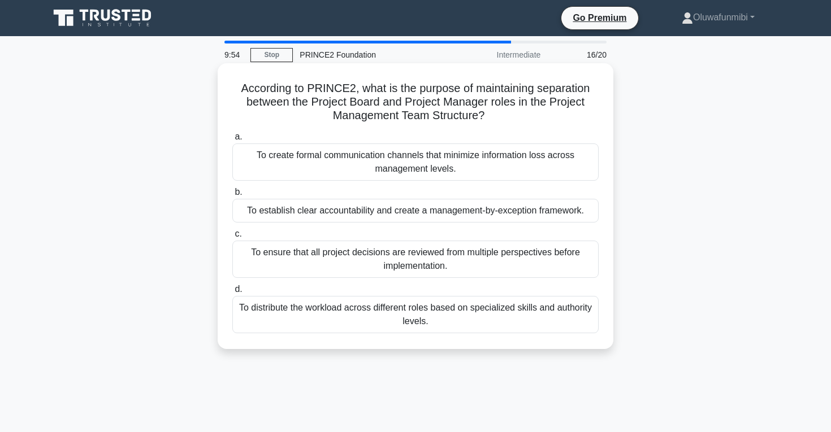
click at [429, 325] on div "To distribute the workload across different roles based on specialized skills a…" at bounding box center [415, 314] width 366 height 37
click at [232, 293] on input "d. To distribute the workload across different roles based on specialized skill…" at bounding box center [232, 289] width 0 height 7
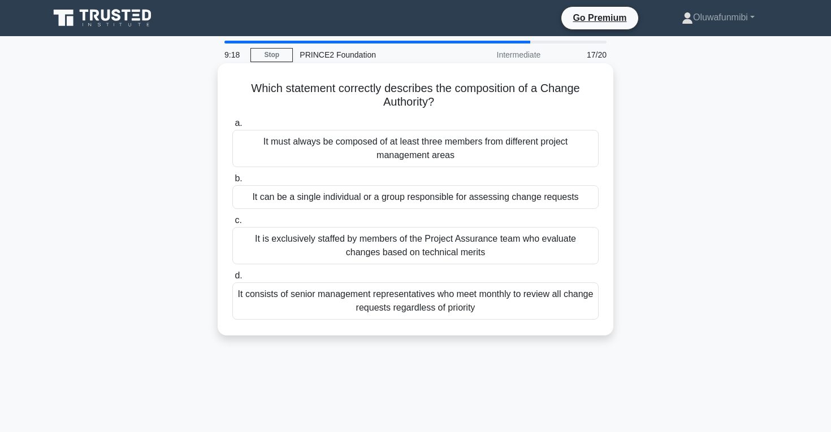
click at [449, 155] on div "It must always be composed of at least three members from different project man…" at bounding box center [415, 148] width 366 height 37
click at [232, 127] on input "a. It must always be composed of at least three members from different project …" at bounding box center [232, 123] width 0 height 7
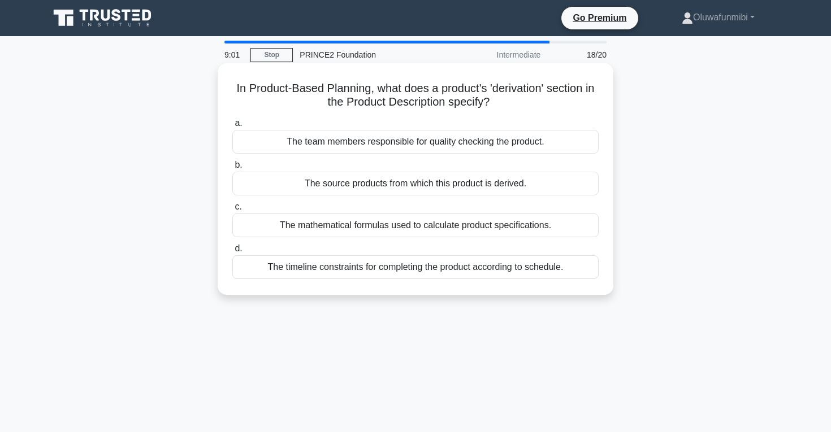
click at [382, 189] on div "The source products from which this product is derived." at bounding box center [415, 184] width 366 height 24
click at [232, 169] on input "b. The source products from which this product is derived." at bounding box center [232, 165] width 0 height 7
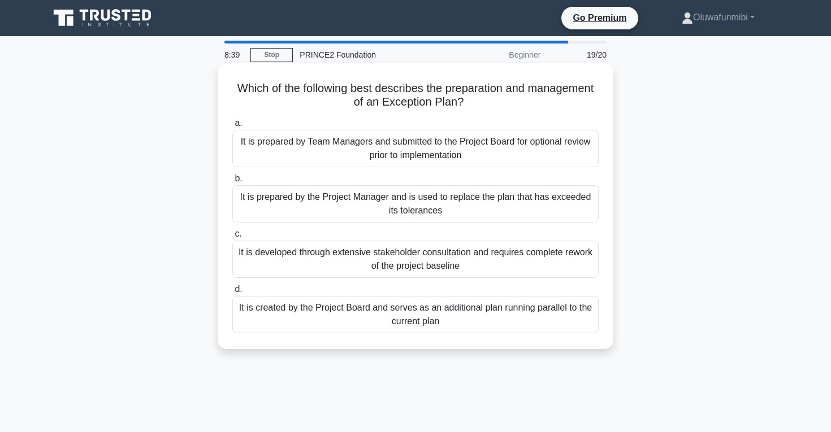
click at [383, 197] on div "It is prepared by the Project Manager and is used to replace the plan that has …" at bounding box center [415, 203] width 366 height 37
click at [232, 183] on input "b. It is prepared by the Project Manager and is used to replace the plan that h…" at bounding box center [232, 178] width 0 height 7
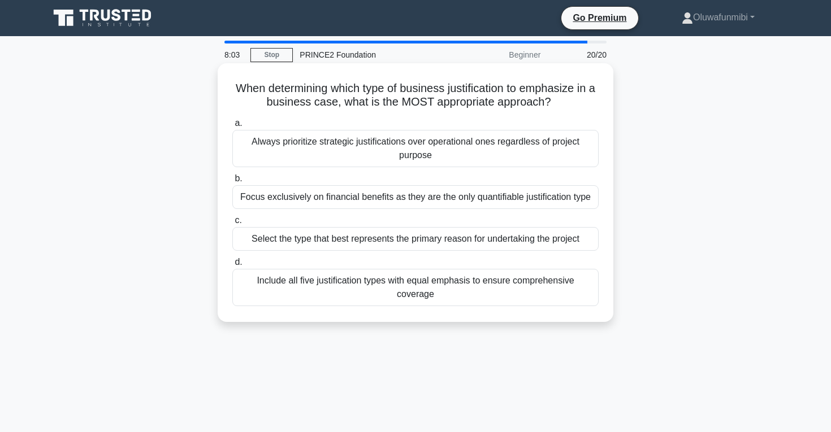
click at [384, 240] on div "Select the type that best represents the primary reason for undertaking the pro…" at bounding box center [415, 239] width 366 height 24
click at [232, 224] on input "c. Select the type that best represents the primary reason for undertaking the …" at bounding box center [232, 220] width 0 height 7
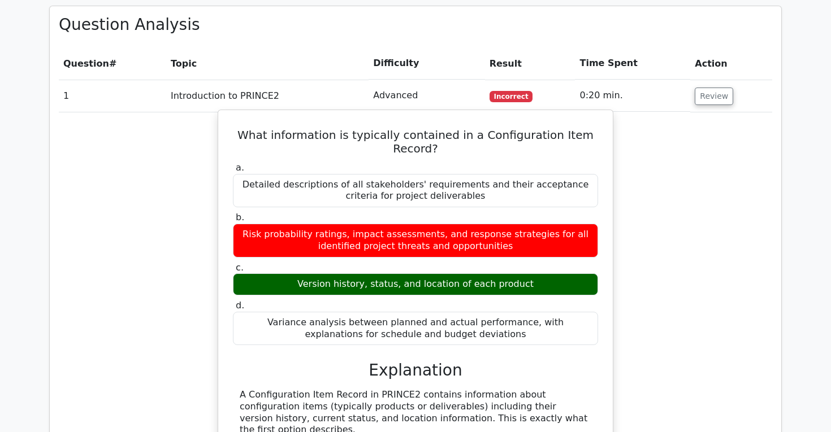
scroll to position [942, 0]
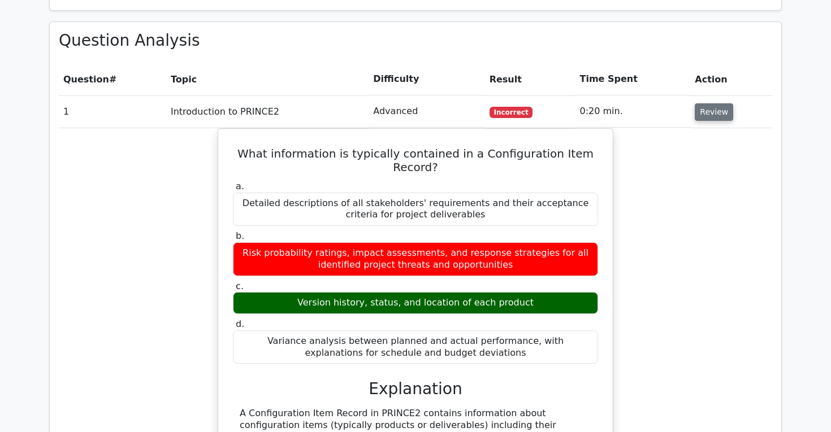
click at [703, 103] on button "Review" at bounding box center [714, 112] width 38 height 18
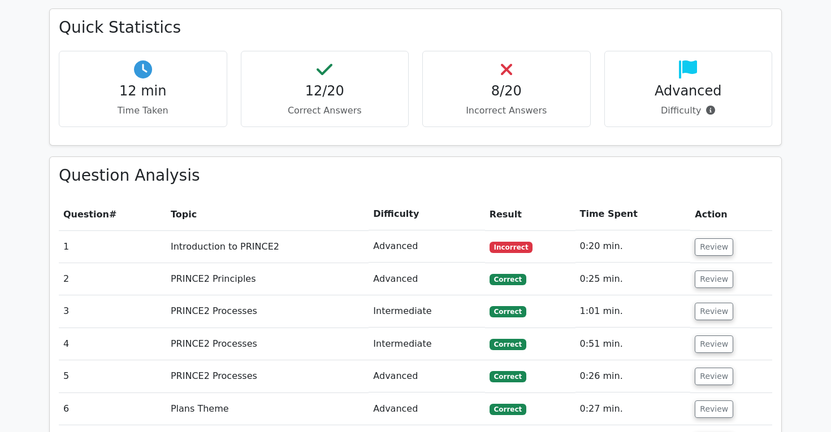
scroll to position [766, 0]
